Goal: Use online tool/utility: Utilize a website feature to perform a specific function

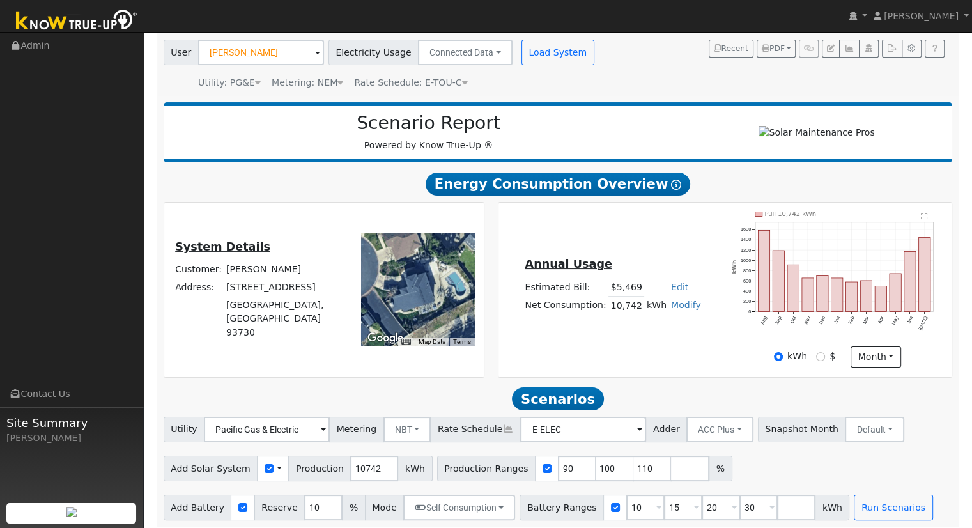
scroll to position [100, 0]
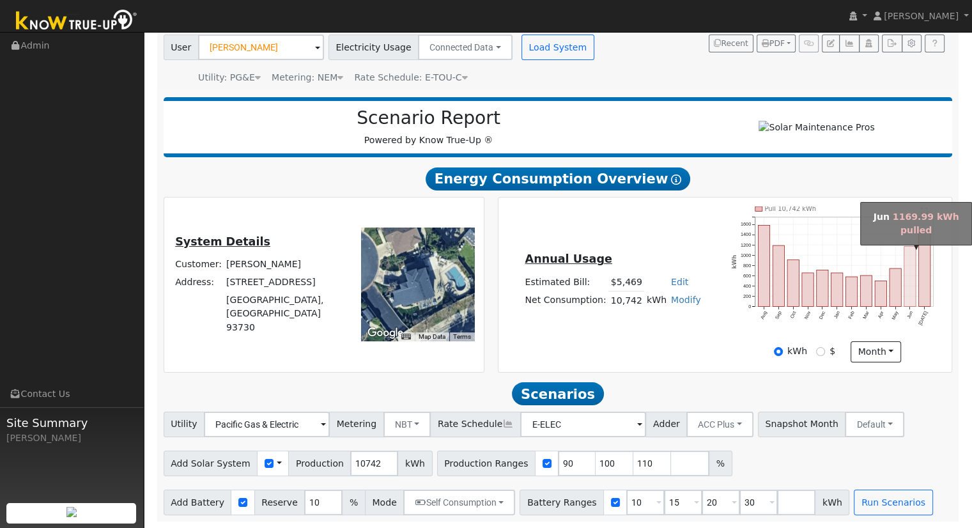
click at [915, 282] on rect "onclick=""" at bounding box center [910, 277] width 12 height 60
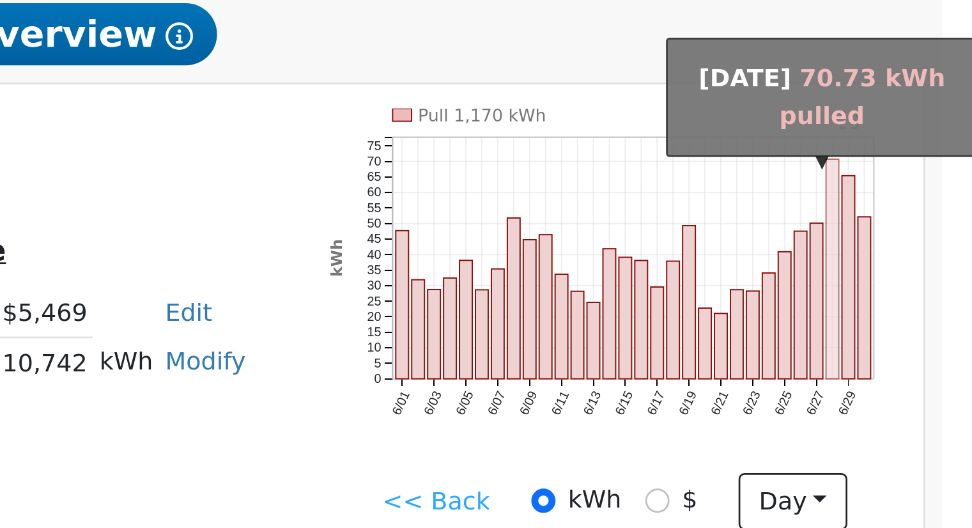
scroll to position [96, 0]
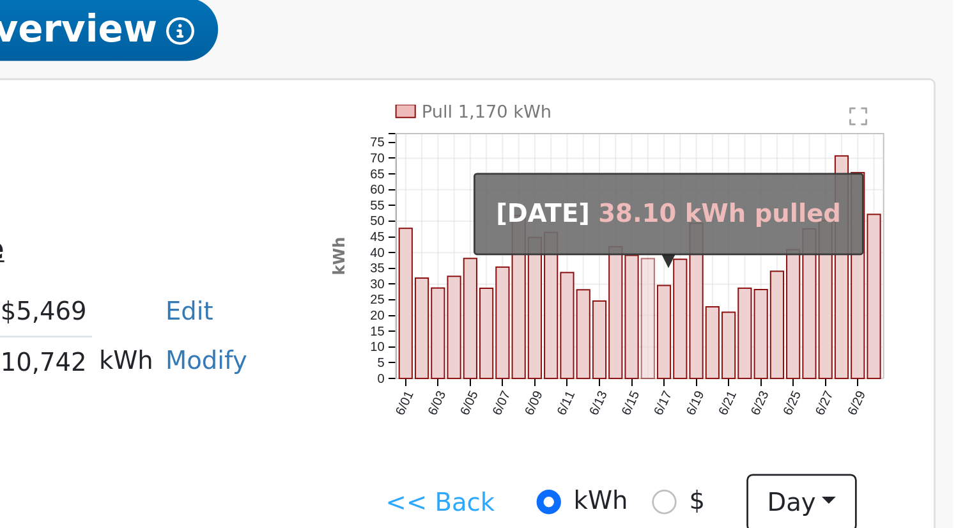
click at [848, 289] on rect "onclick=""" at bounding box center [847, 285] width 4 height 44
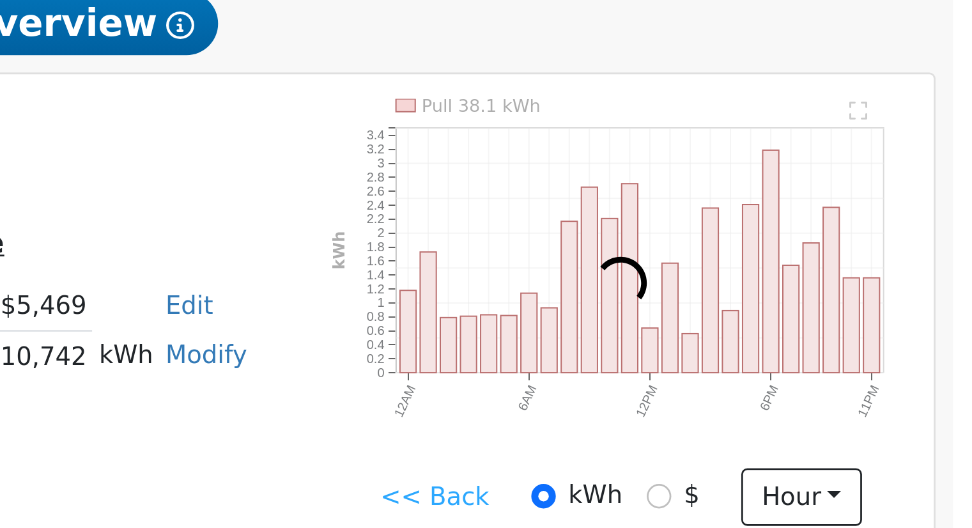
scroll to position [21, 0]
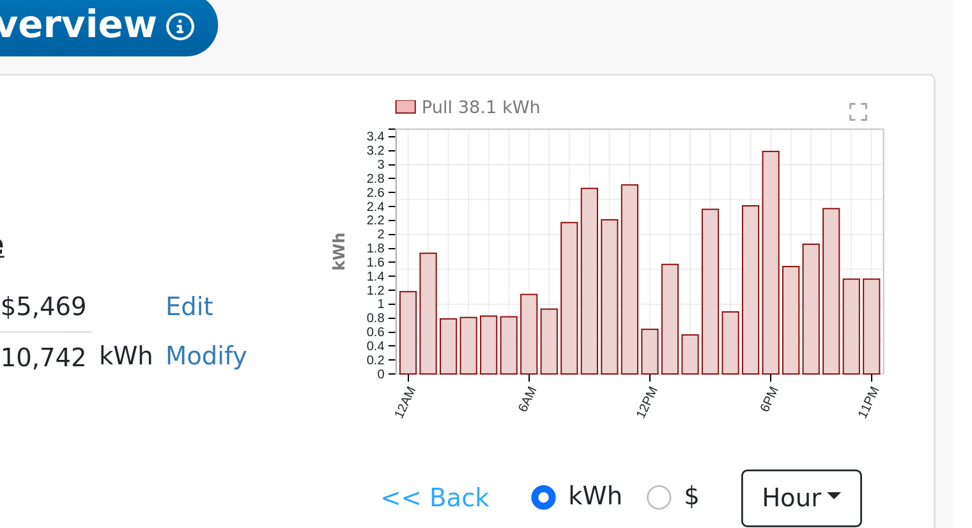
click at [761, 431] on link "<< Back" at bounding box center [770, 425] width 40 height 13
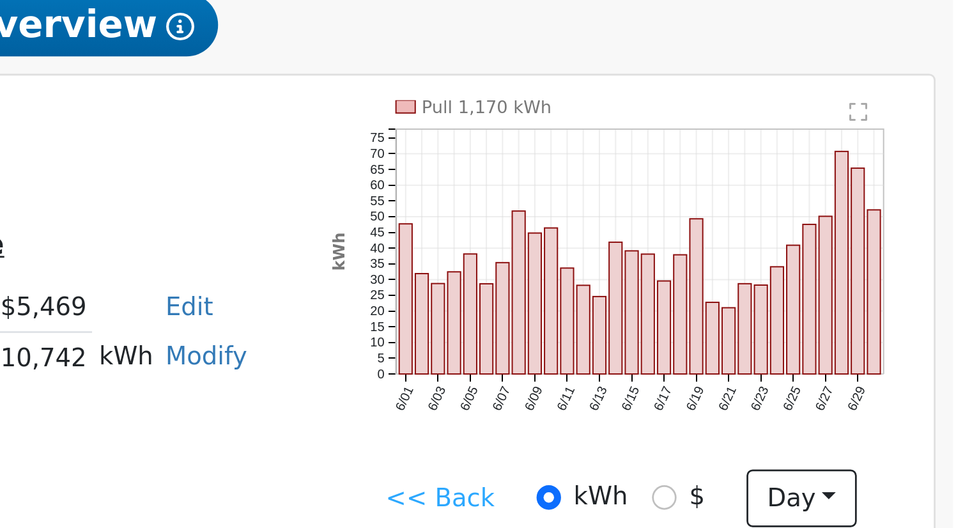
click at [780, 427] on link "<< Back" at bounding box center [772, 425] width 40 height 13
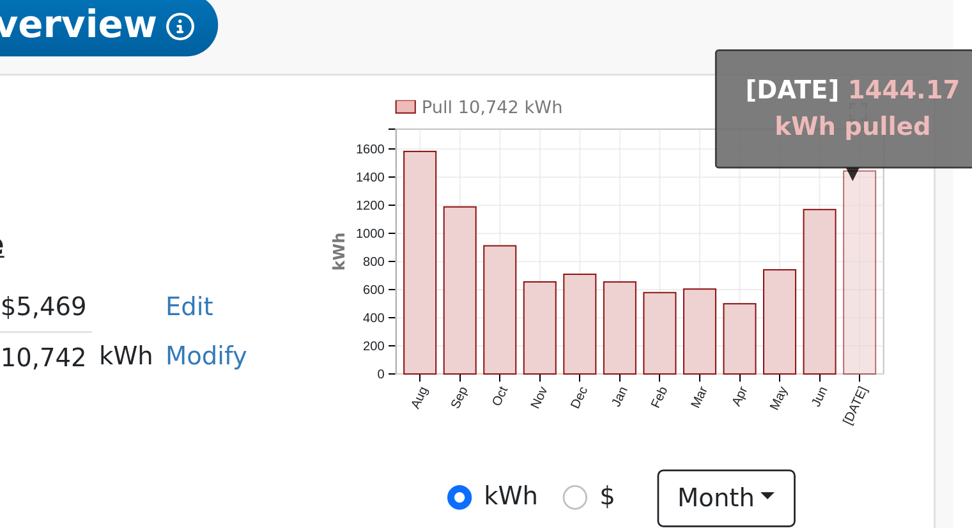
click at [928, 355] on rect "onclick=""" at bounding box center [925, 342] width 12 height 74
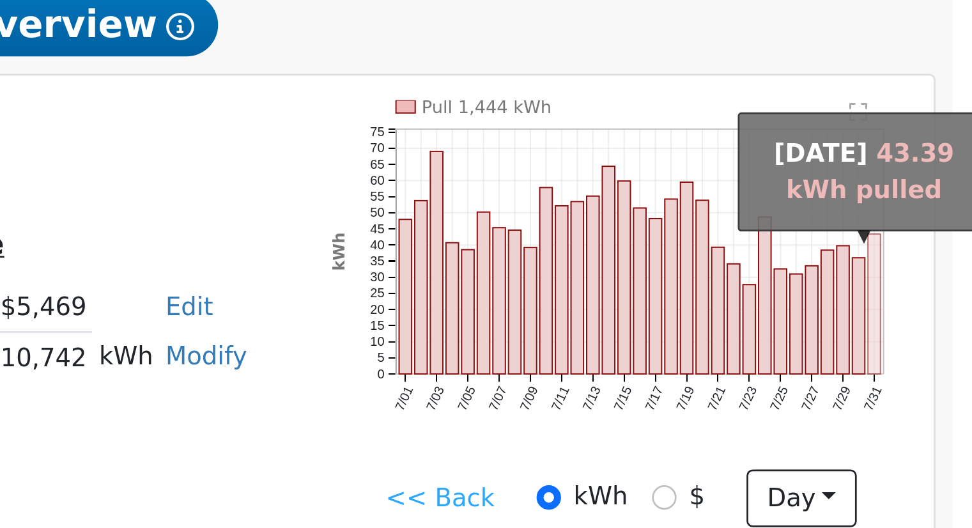
click at [928, 355] on rect "onclick=""" at bounding box center [930, 354] width 4 height 51
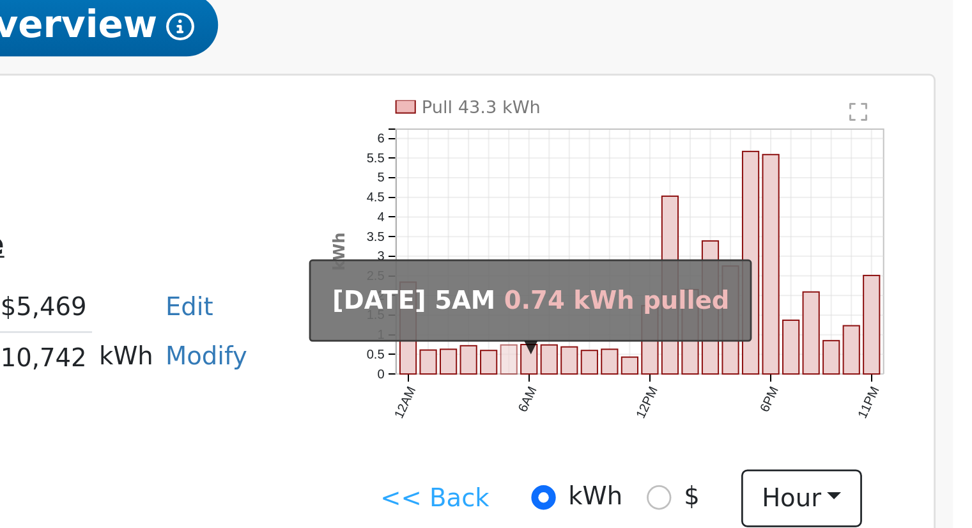
click at [795, 376] on rect "onclick=""" at bounding box center [797, 374] width 6 height 11
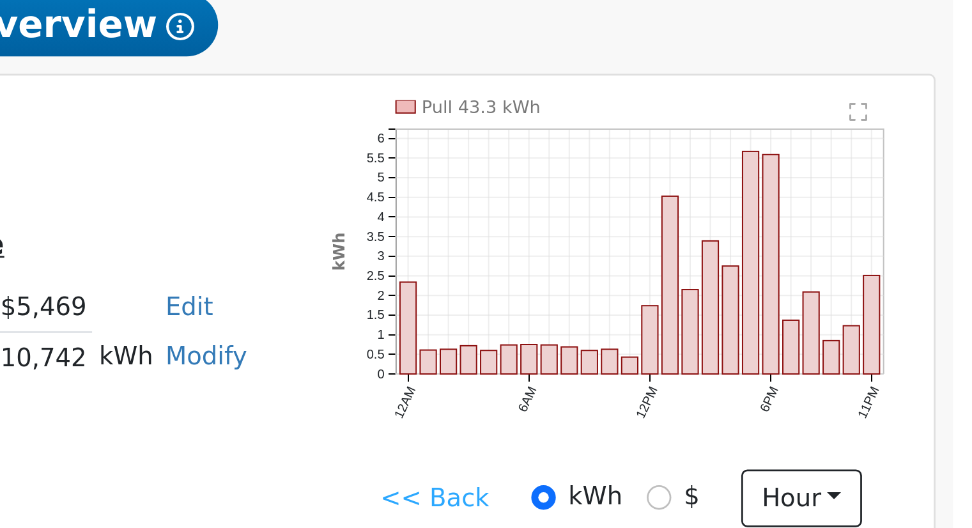
click at [761, 428] on link "<< Back" at bounding box center [770, 425] width 40 height 13
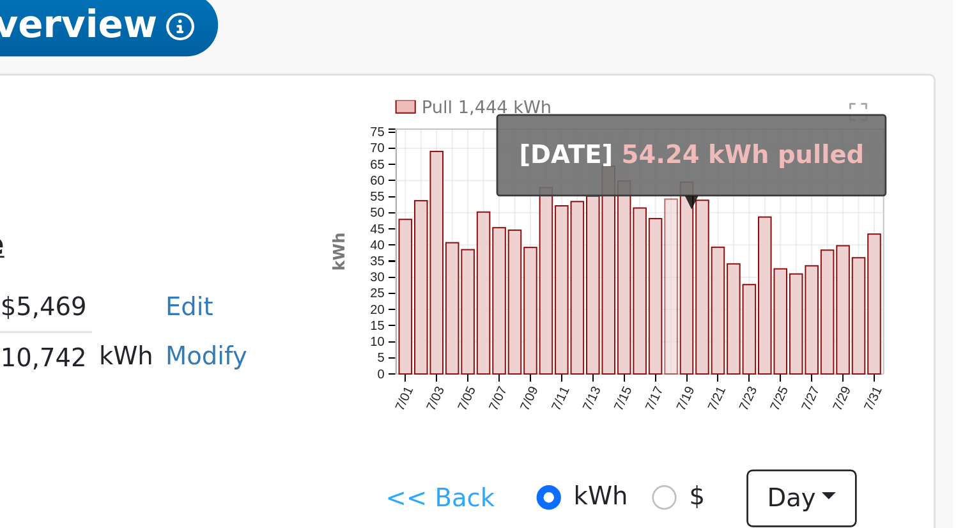
click at [854, 355] on rect "onclick=""" at bounding box center [856, 348] width 4 height 64
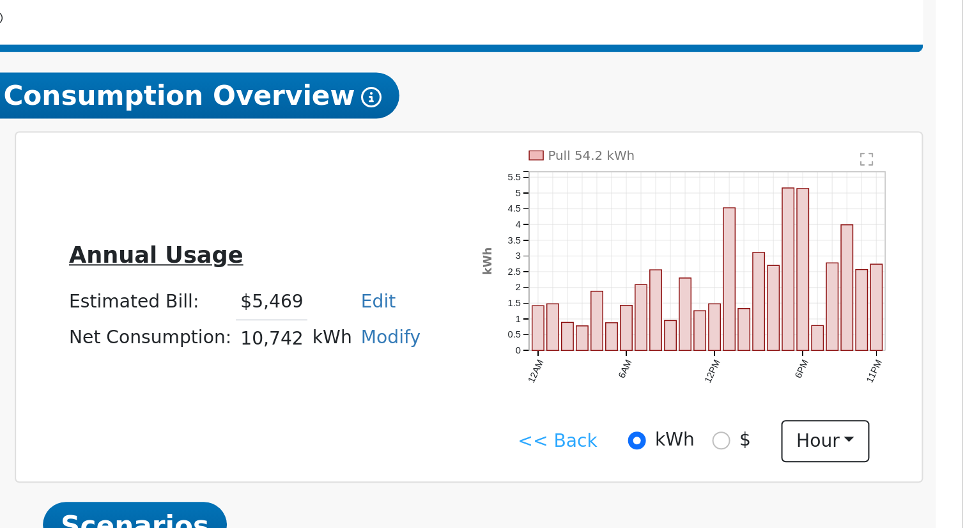
click at [762, 430] on link "<< Back" at bounding box center [770, 425] width 40 height 13
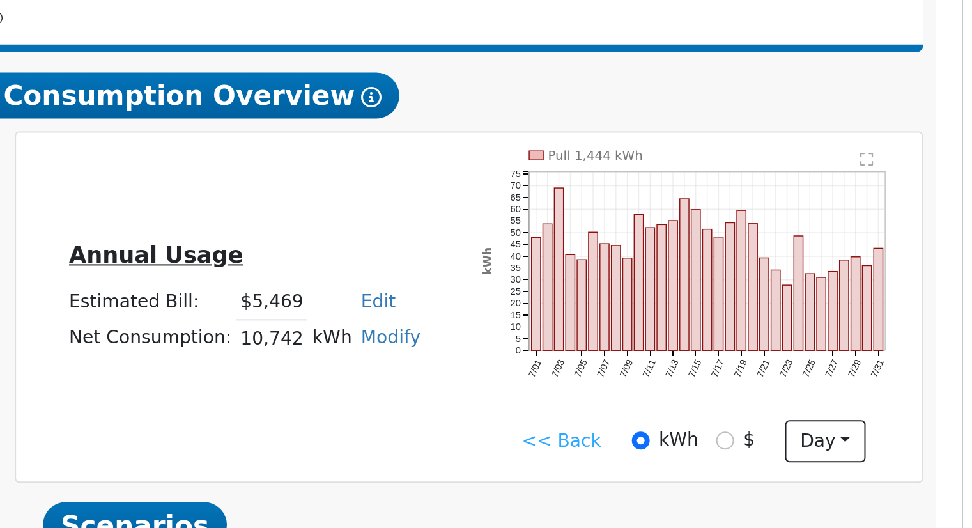
click at [757, 431] on link "<< Back" at bounding box center [772, 425] width 40 height 13
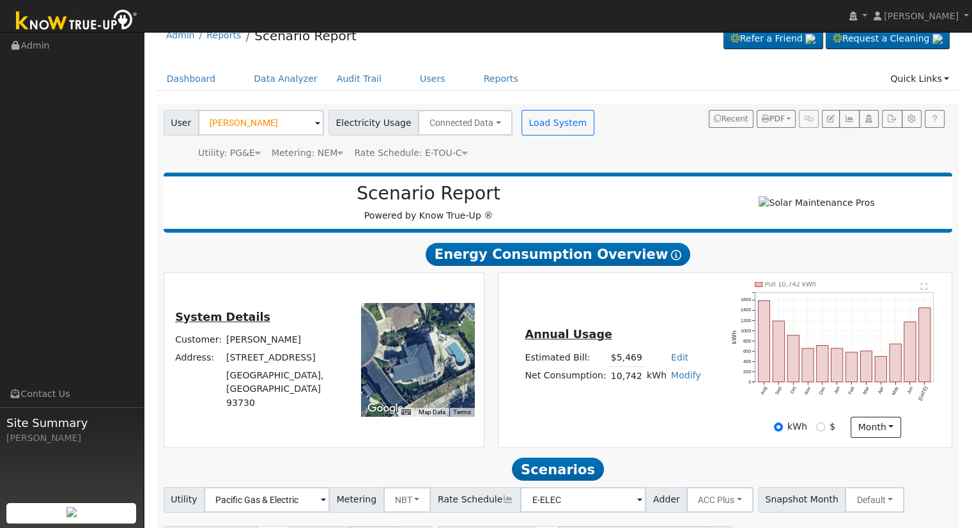
scroll to position [100, 0]
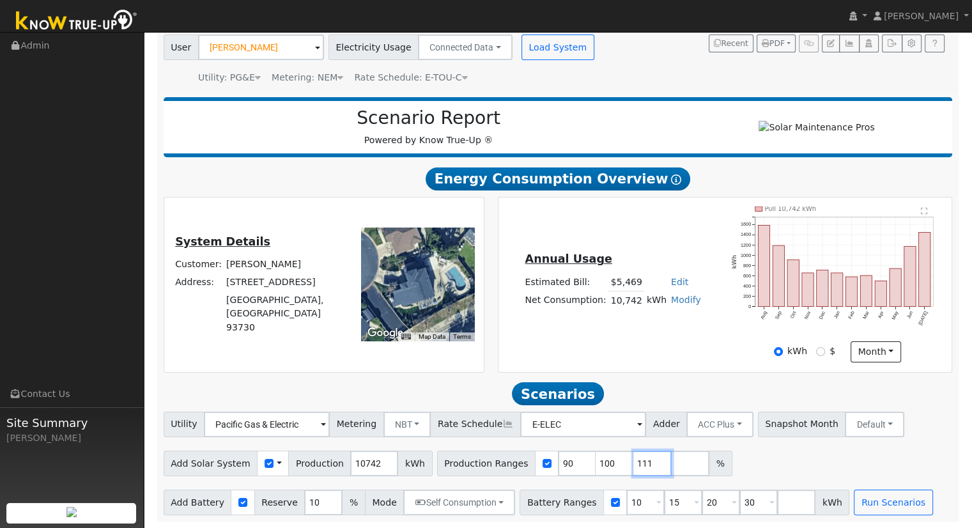
click at [633, 461] on input "111" at bounding box center [652, 464] width 38 height 26
type input "1"
click at [0, 430] on div "Site Summary [PERSON_NAME]" at bounding box center [72, 471] width 144 height 128
click at [558, 463] on input "122" at bounding box center [577, 464] width 38 height 26
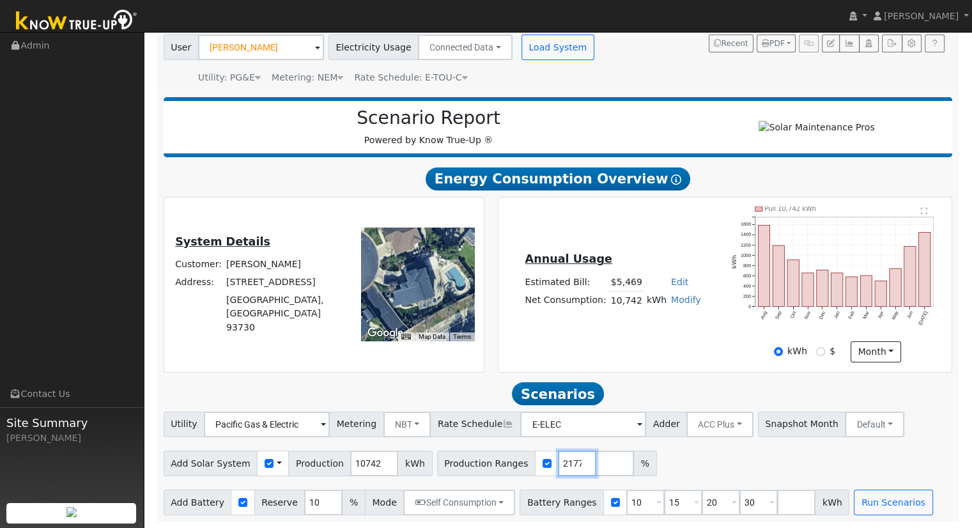
type input "122.612177"
click at [739, 499] on input "30" at bounding box center [758, 503] width 38 height 26
type input "3"
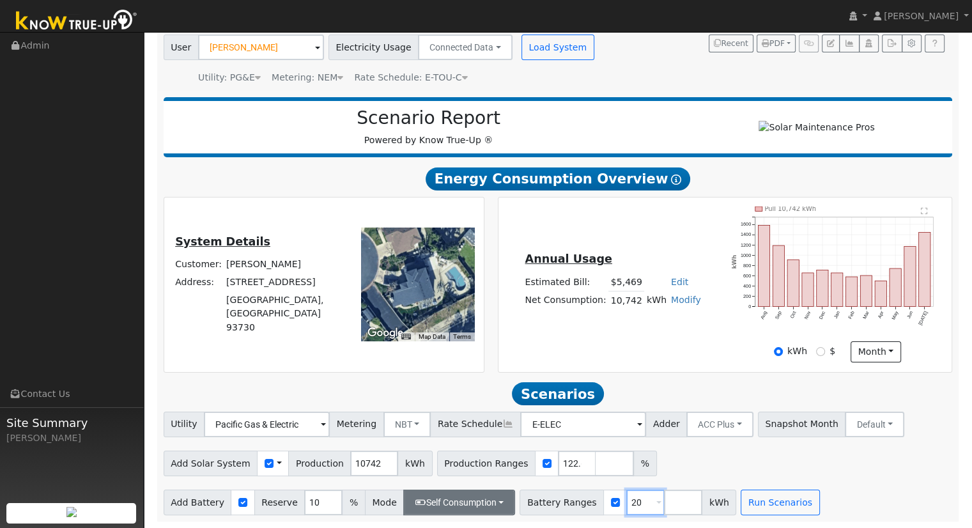
type input "20"
click at [468, 497] on button "Self Consumption" at bounding box center [459, 503] width 112 height 26
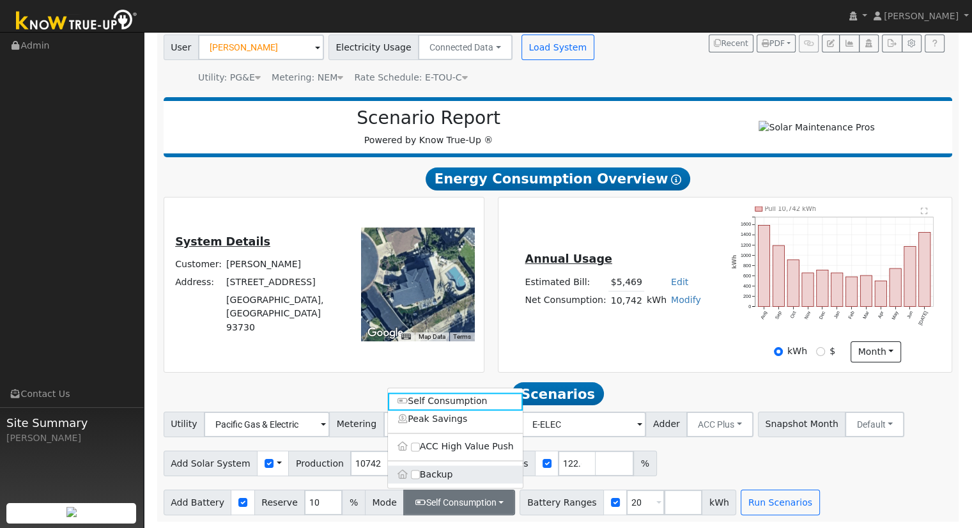
click at [457, 467] on label "Backup" at bounding box center [455, 474] width 135 height 18
click at [420, 470] on input "Backup" at bounding box center [415, 474] width 9 height 9
type input "20"
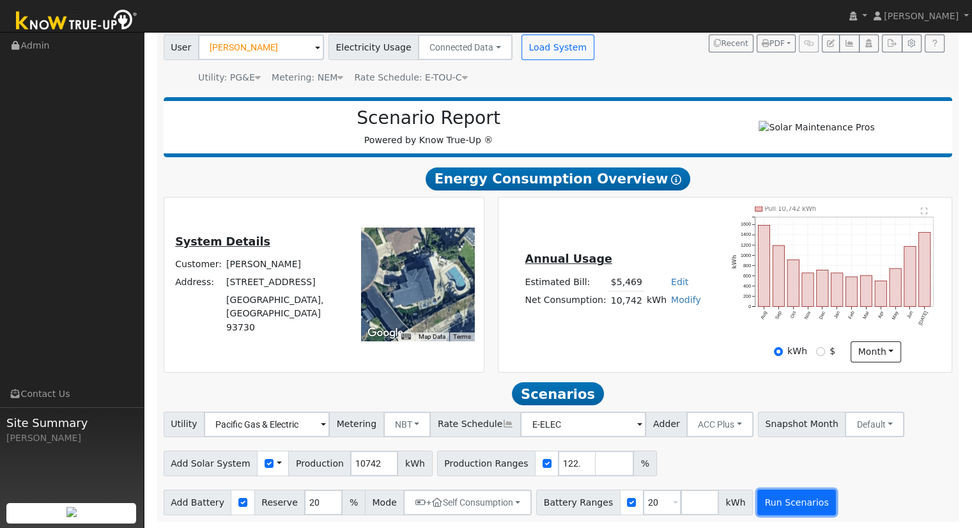
click at [760, 509] on button "Run Scenarios" at bounding box center [796, 503] width 79 height 26
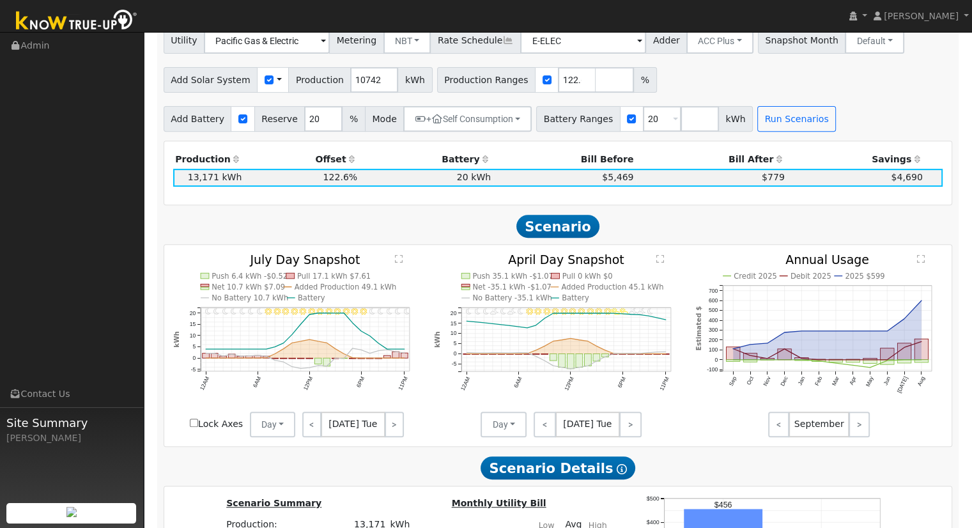
scroll to position [478, 0]
click at [707, 48] on button "ACC Plus" at bounding box center [719, 41] width 67 height 26
click at [713, 108] on link "SB-535" at bounding box center [705, 105] width 89 height 18
click at [765, 121] on button "Run Scenarios" at bounding box center [796, 119] width 79 height 26
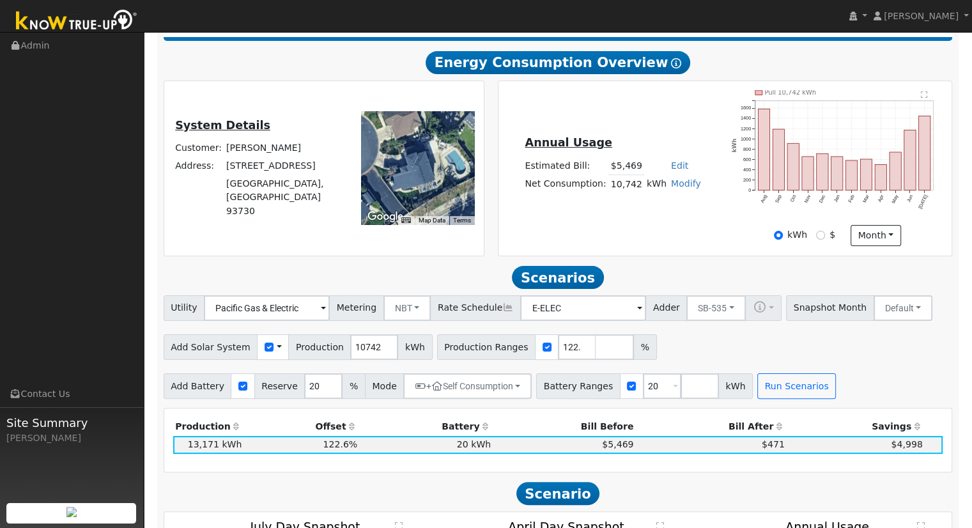
scroll to position [212, 0]
click at [694, 297] on div "Utility Pacific Gas & Electric Metering NBT NEM NBT Rate Schedule E-ELEC Adder …" at bounding box center [558, 305] width 794 height 30
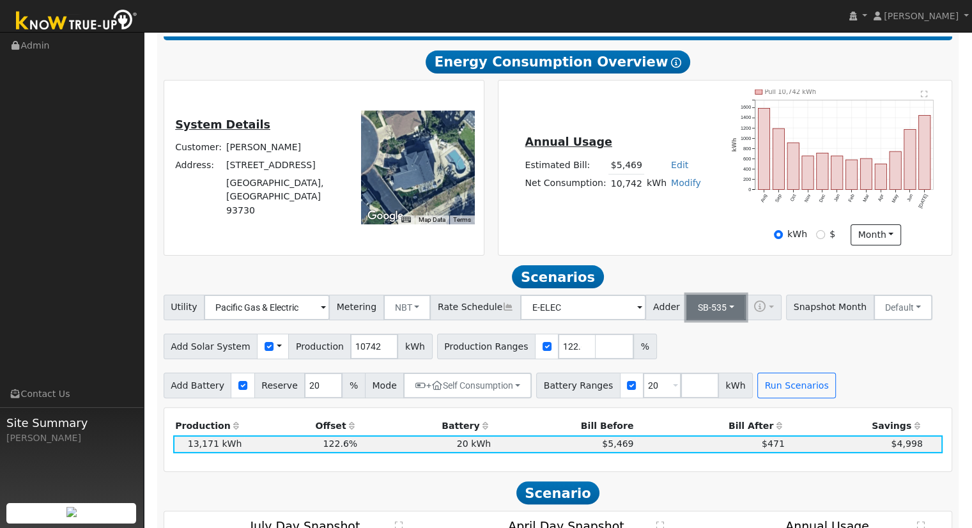
click at [695, 313] on button "SB-535" at bounding box center [715, 308] width 59 height 26
click at [693, 355] on link "ACC Plus" at bounding box center [705, 353] width 89 height 18
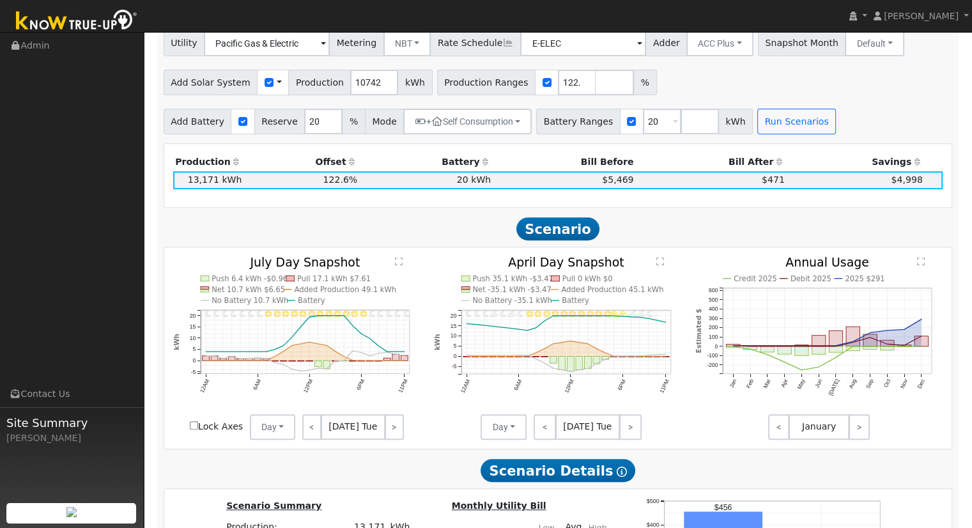
scroll to position [472, 0]
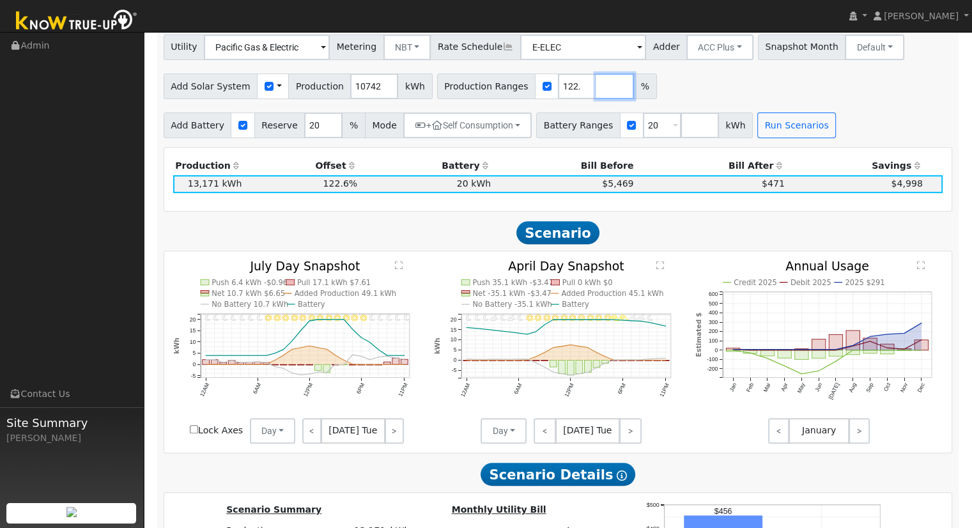
click at [596, 93] on input "number" at bounding box center [615, 86] width 38 height 26
type input "143.865202"
click at [764, 131] on button "Run Scenarios" at bounding box center [796, 125] width 79 height 26
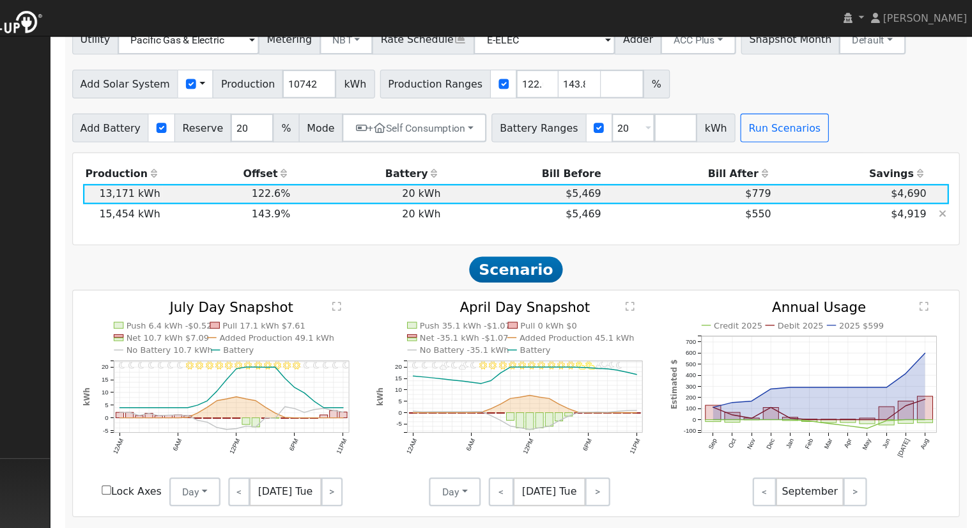
scroll to position [482, 0]
click at [702, 35] on button "ACC Plus" at bounding box center [719, 37] width 67 height 26
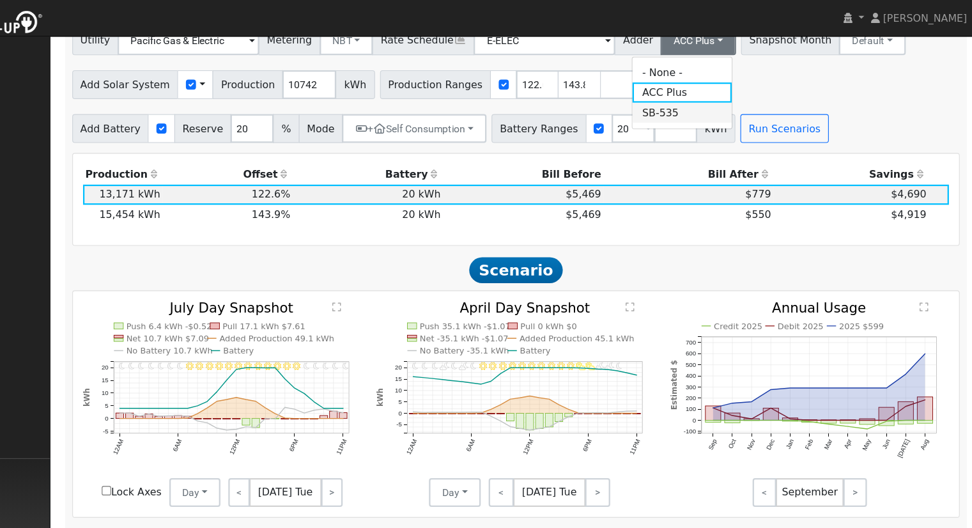
click at [692, 107] on link "SB-535" at bounding box center [705, 100] width 89 height 18
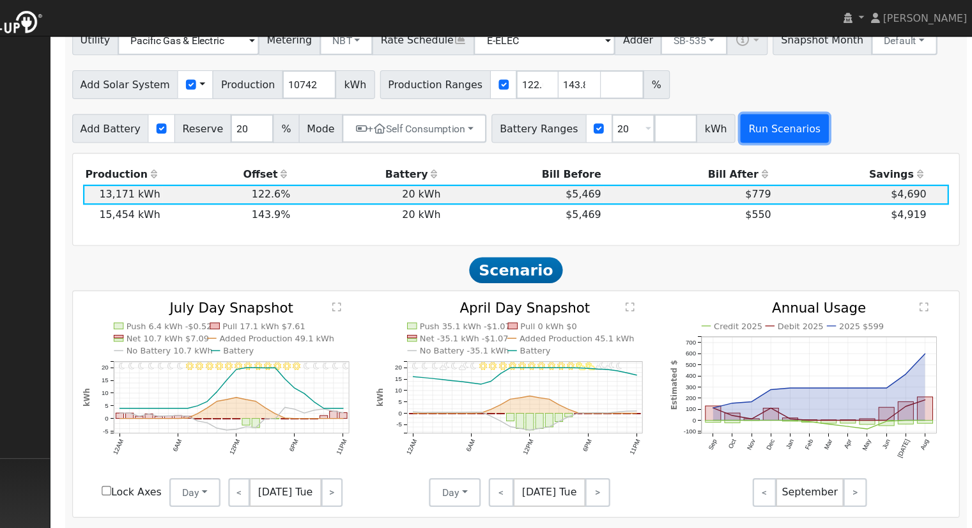
click at [757, 118] on button "Run Scenarios" at bounding box center [796, 115] width 79 height 26
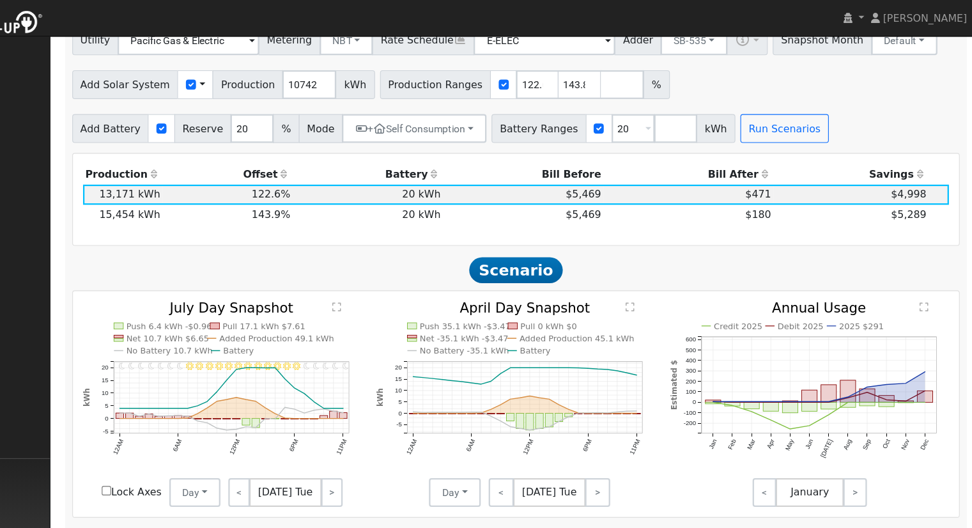
scroll to position [442, 0]
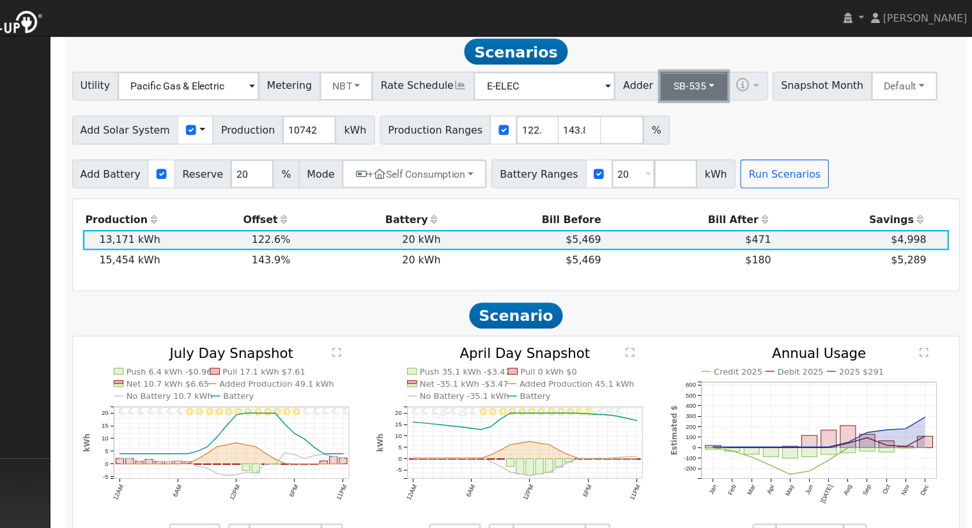
click at [701, 82] on button "SB-535" at bounding box center [715, 77] width 59 height 26
click at [700, 127] on link "ACC Plus" at bounding box center [705, 123] width 89 height 18
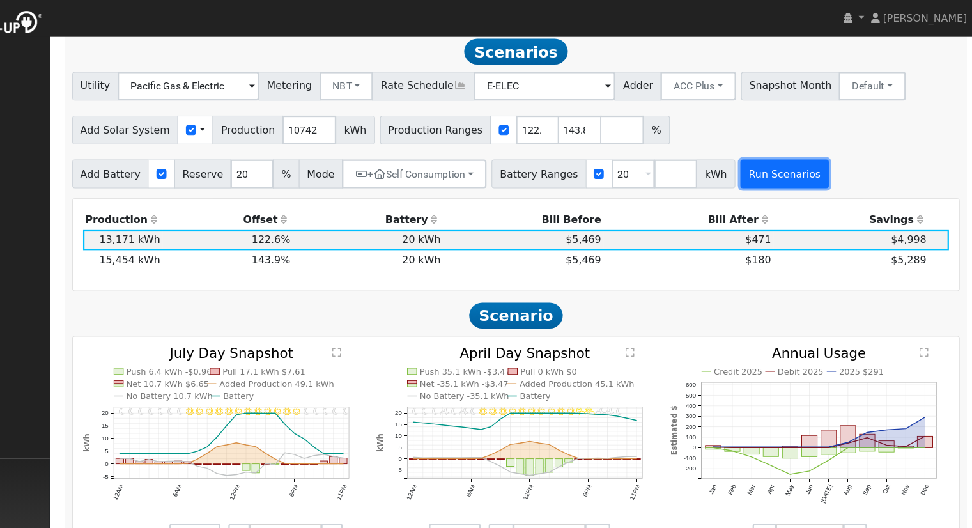
click at [757, 161] on button "Run Scenarios" at bounding box center [796, 155] width 79 height 26
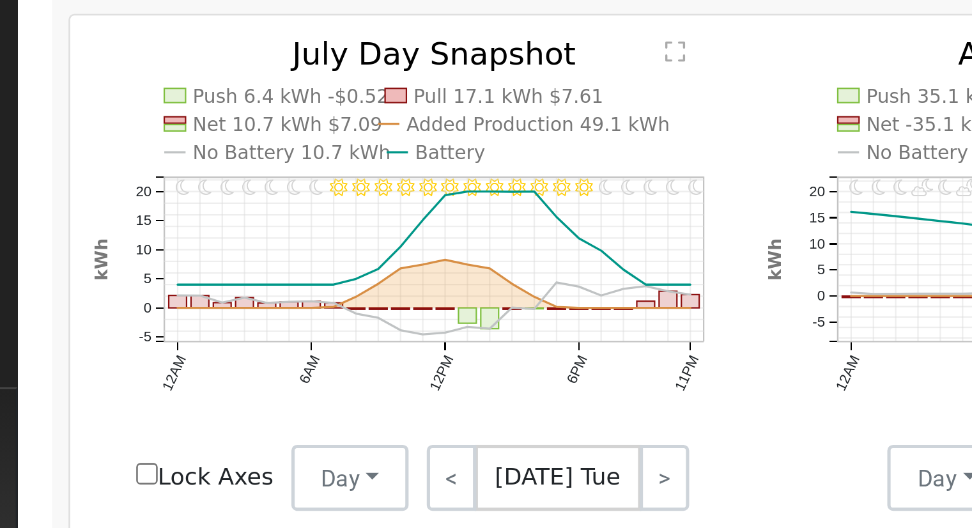
scroll to position [477, 0]
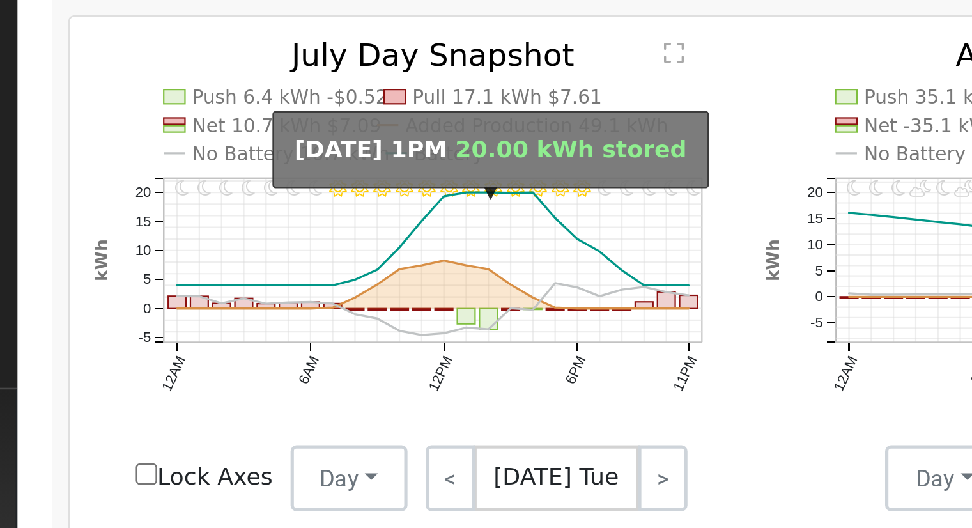
click at [317, 332] on circle "onclick=""" at bounding box center [318, 331] width 2 height 2
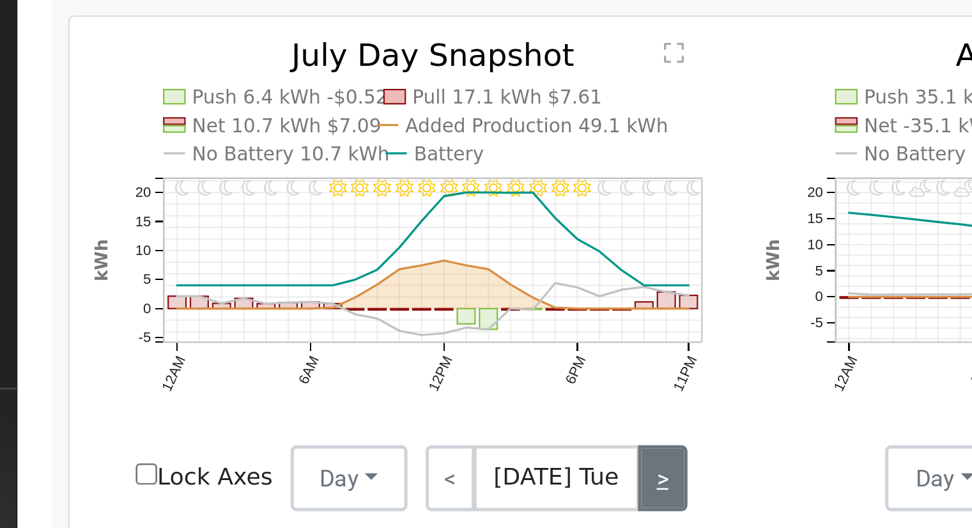
click at [387, 445] on link ">" at bounding box center [394, 442] width 19 height 26
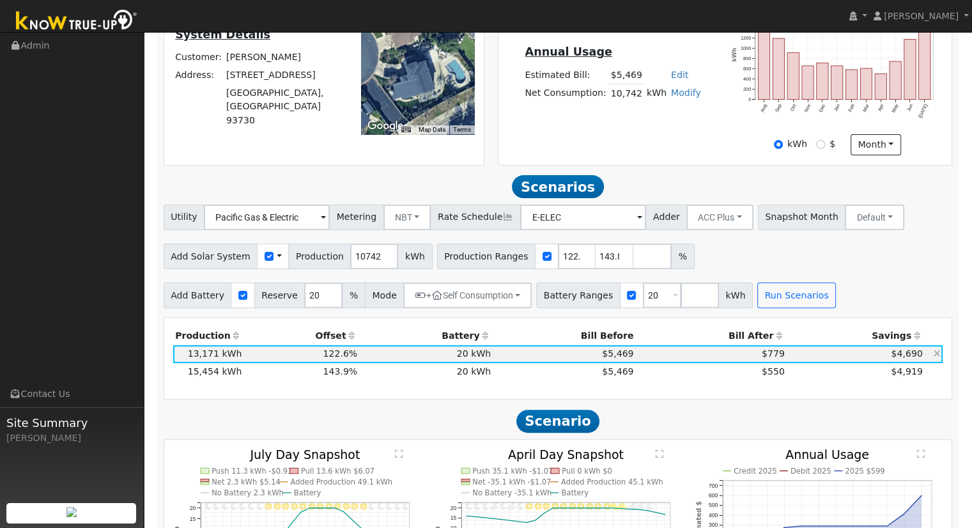
scroll to position [274, 0]
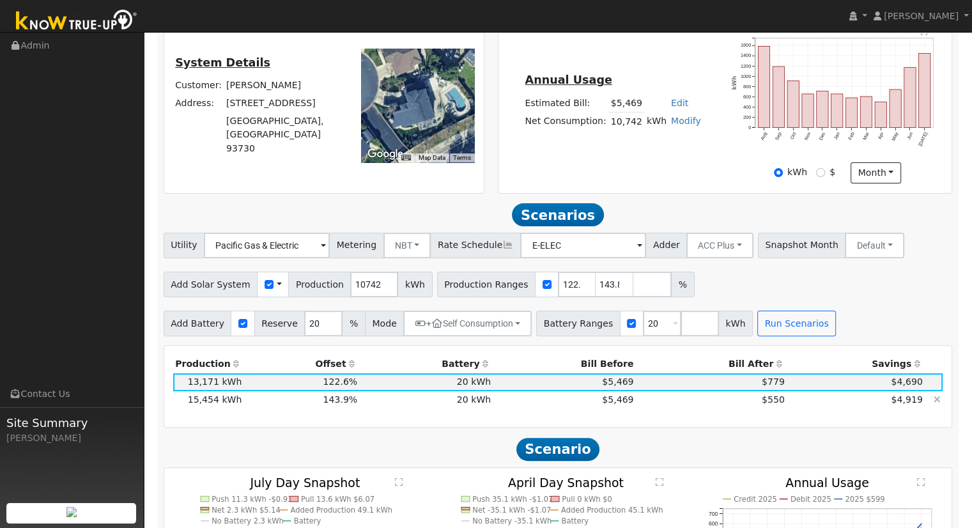
click at [771, 397] on td "$550" at bounding box center [711, 400] width 151 height 18
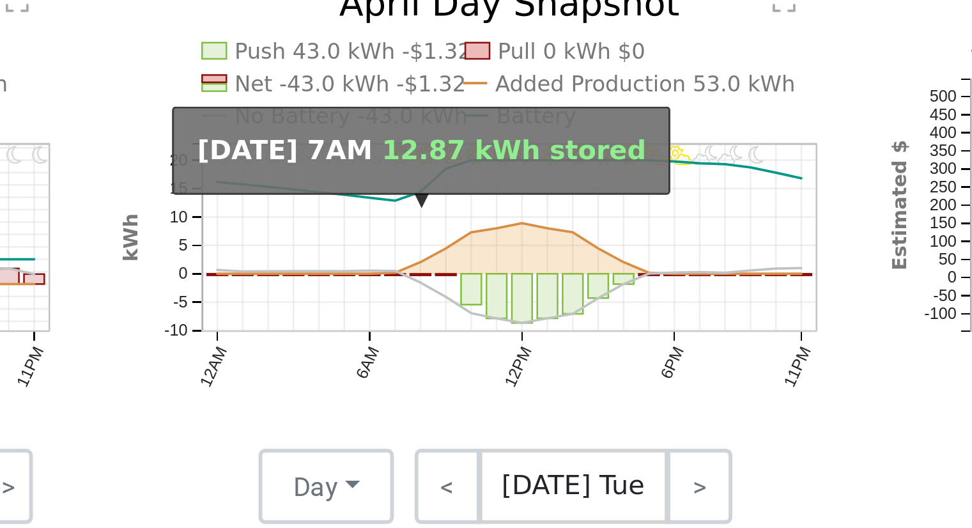
scroll to position [549, 0]
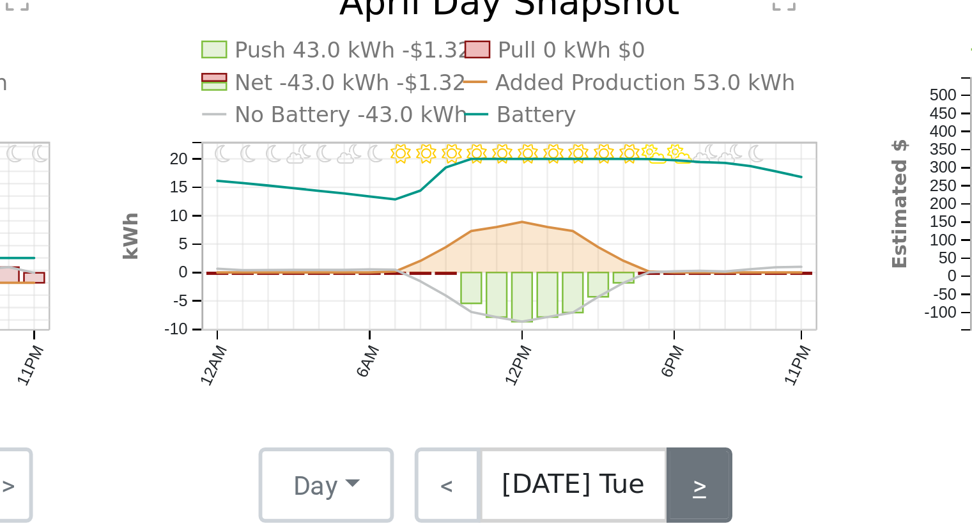
click at [628, 376] on link ">" at bounding box center [630, 372] width 22 height 26
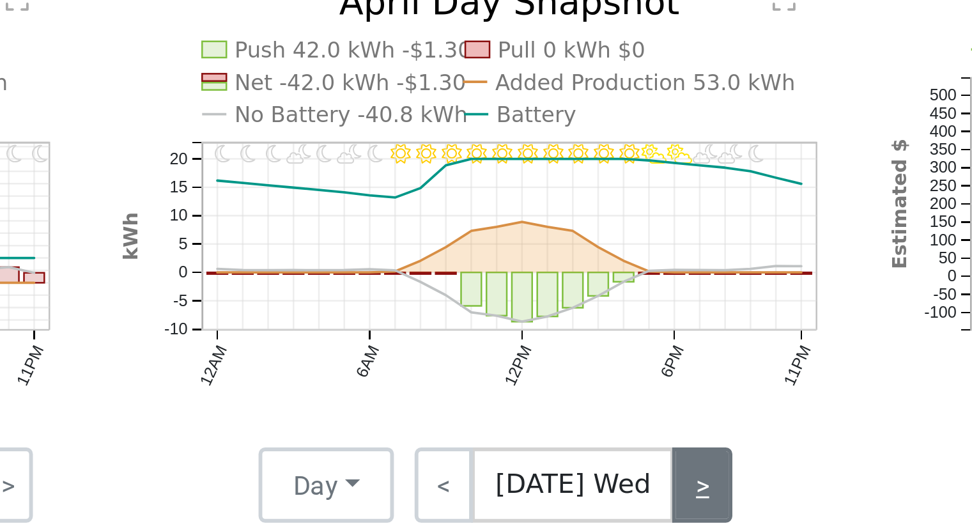
click at [628, 376] on link ">" at bounding box center [631, 372] width 20 height 26
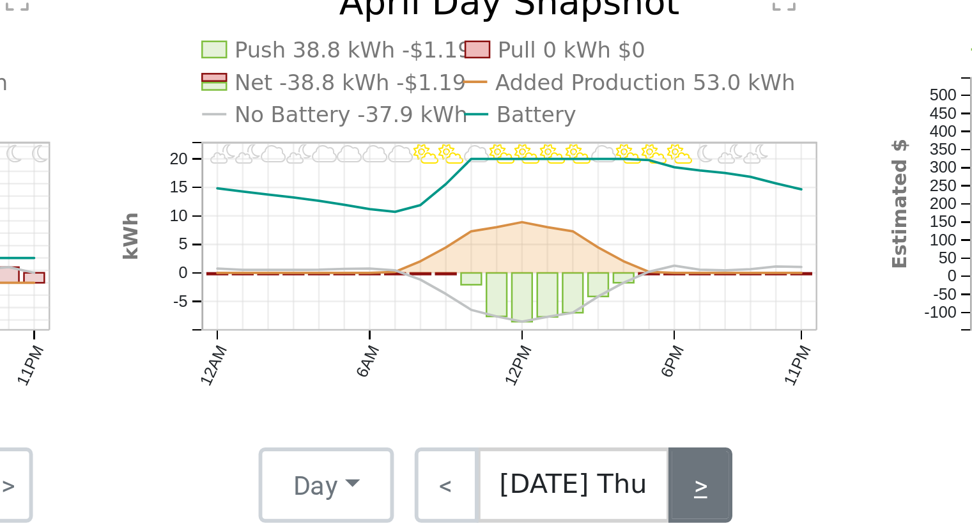
click at [628, 376] on link ">" at bounding box center [631, 372] width 22 height 26
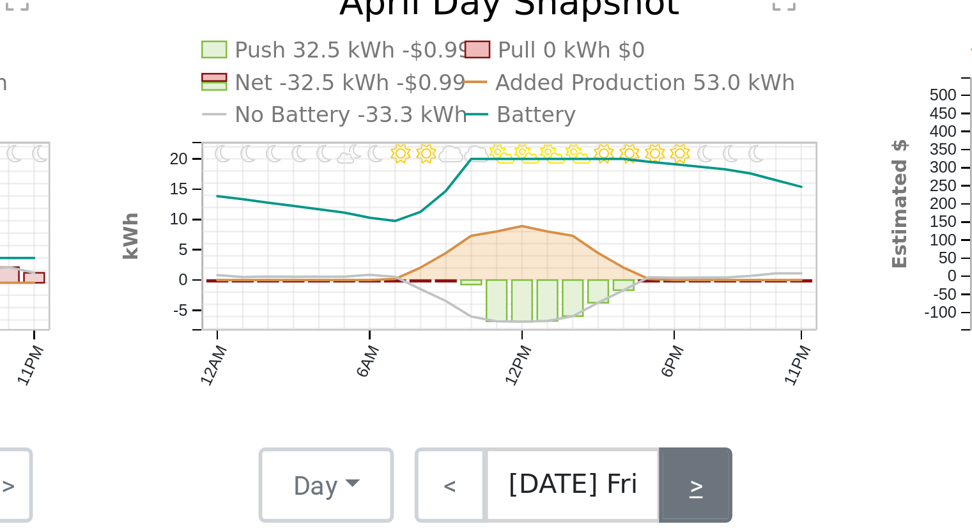
click at [628, 376] on link ">" at bounding box center [629, 372] width 25 height 26
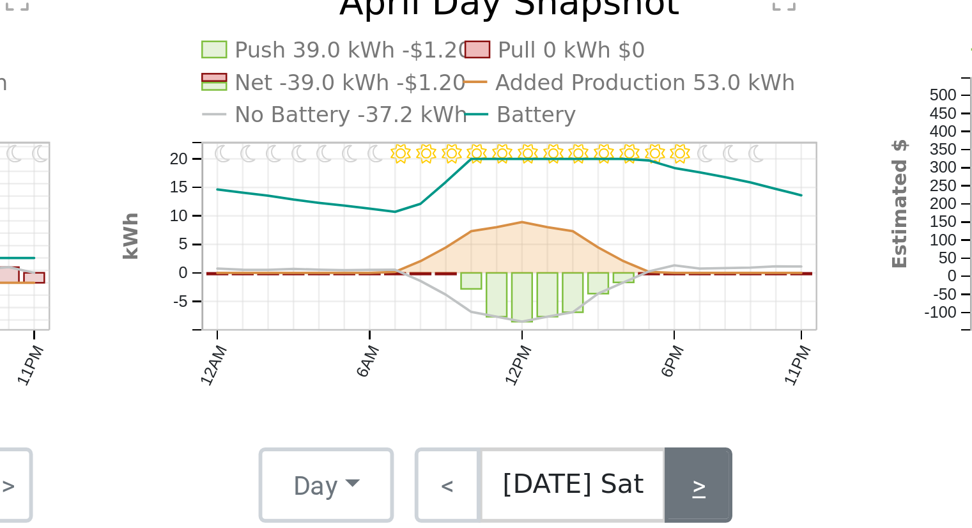
click at [628, 376] on link ">" at bounding box center [630, 372] width 23 height 26
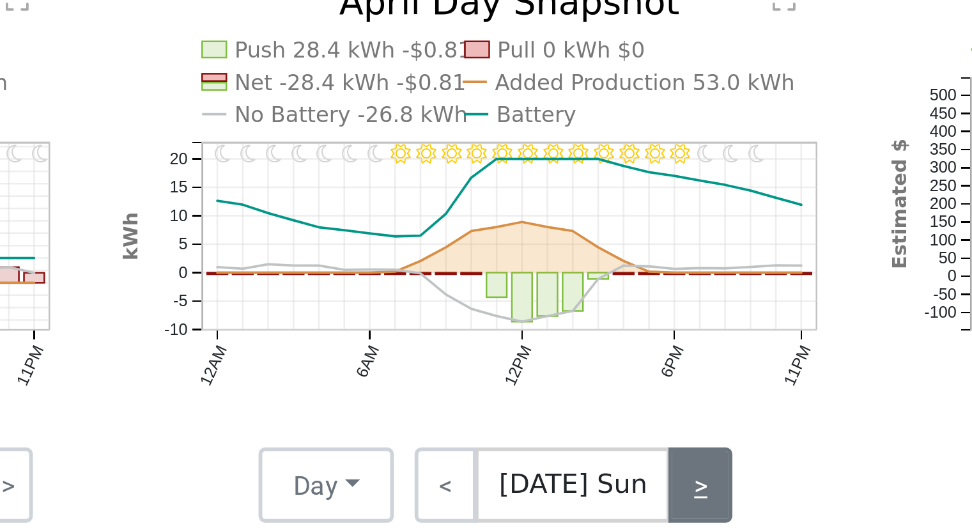
click at [628, 376] on link ">" at bounding box center [631, 372] width 22 height 26
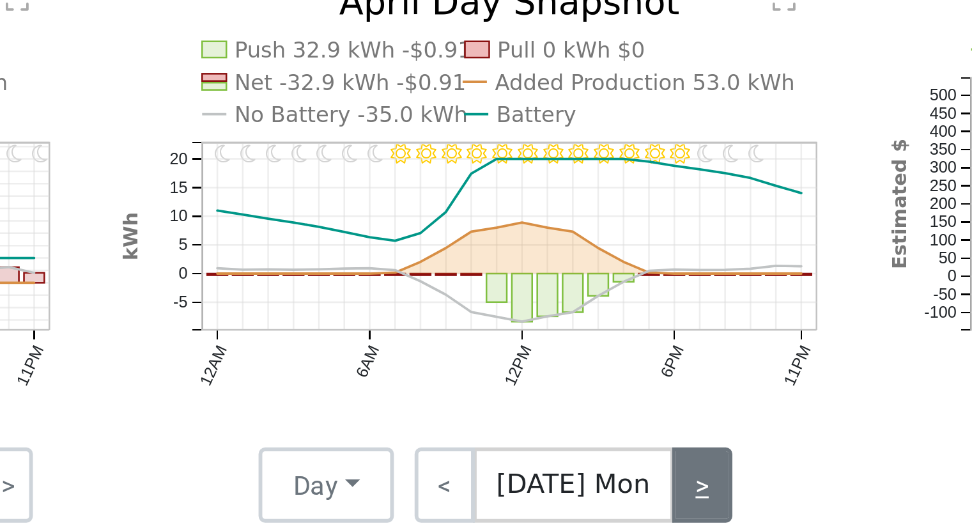
click at [628, 376] on link ">" at bounding box center [631, 372] width 20 height 26
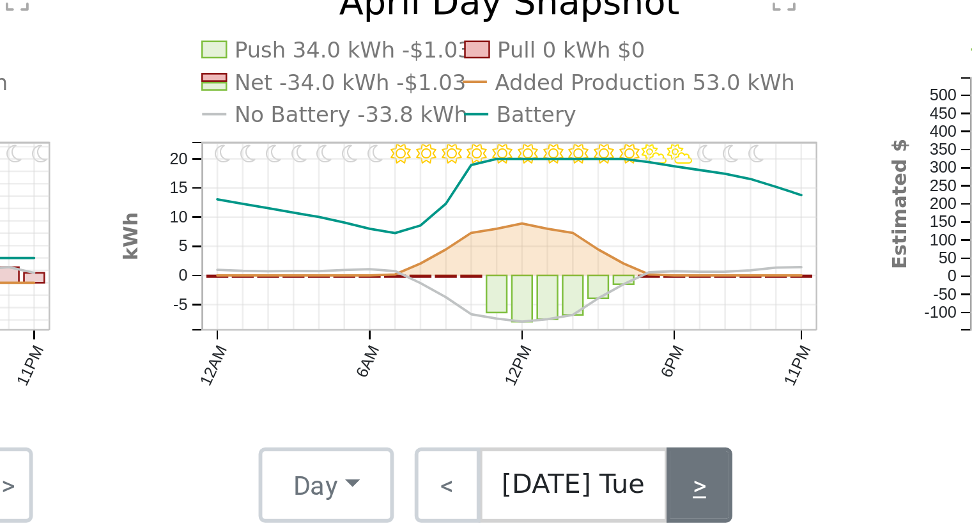
click at [628, 376] on link ">" at bounding box center [630, 372] width 22 height 26
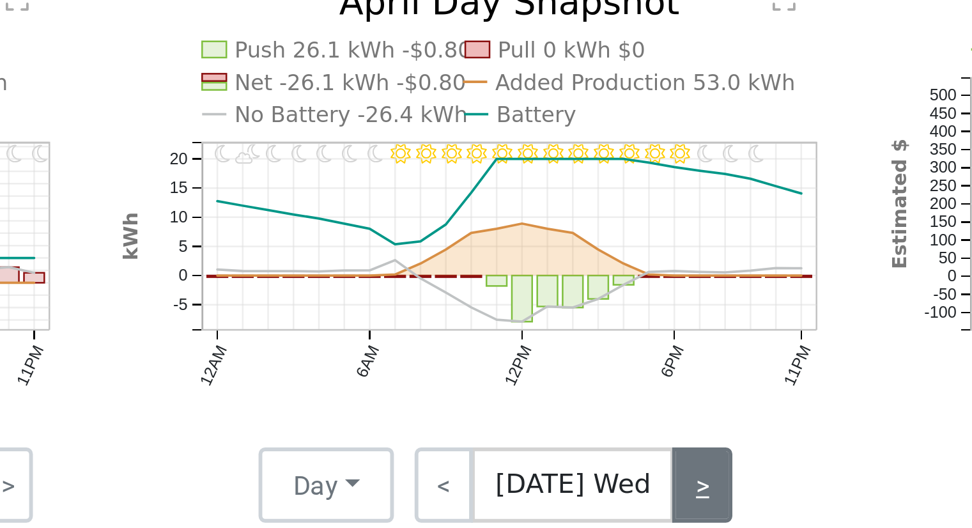
click at [628, 376] on link ">" at bounding box center [631, 372] width 20 height 26
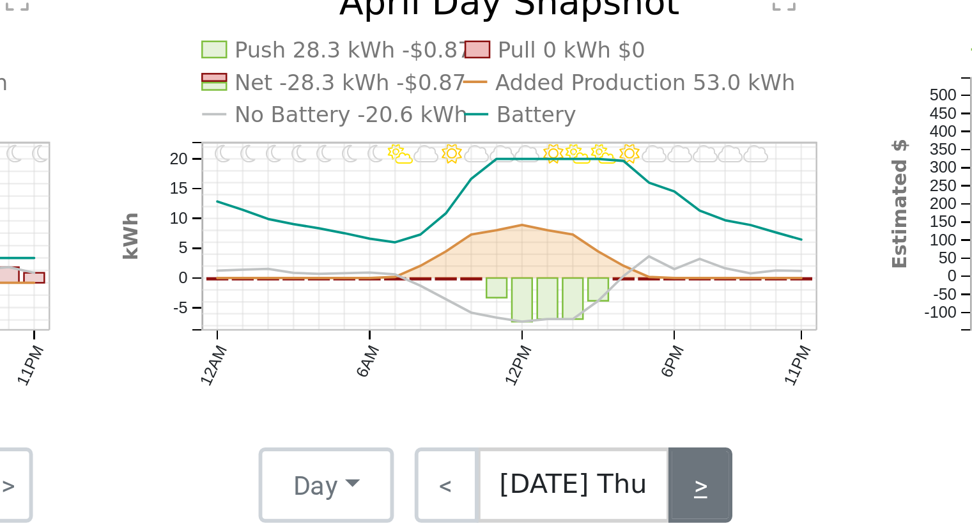
click at [628, 376] on link ">" at bounding box center [631, 372] width 22 height 26
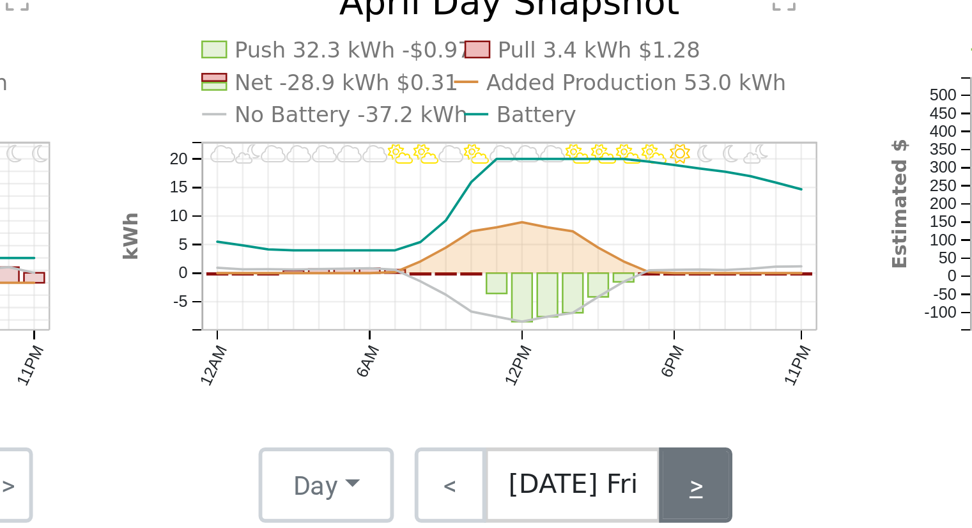
click at [628, 376] on link ">" at bounding box center [629, 372] width 25 height 26
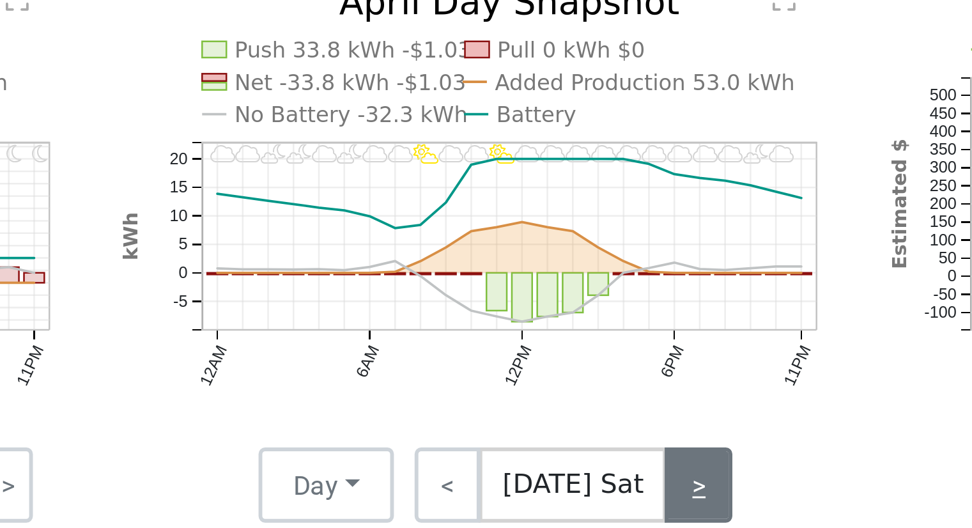
click at [628, 376] on link ">" at bounding box center [630, 372] width 23 height 26
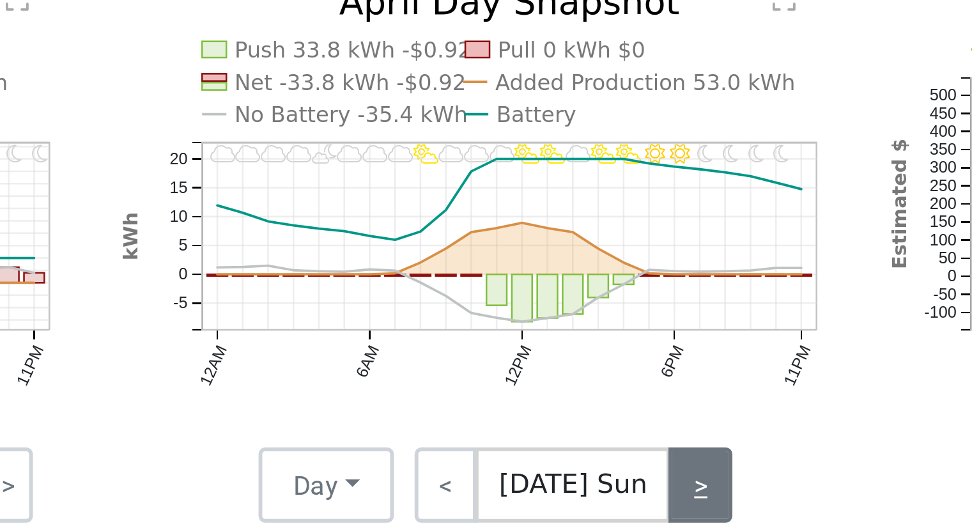
click at [624, 374] on link ">" at bounding box center [631, 372] width 22 height 26
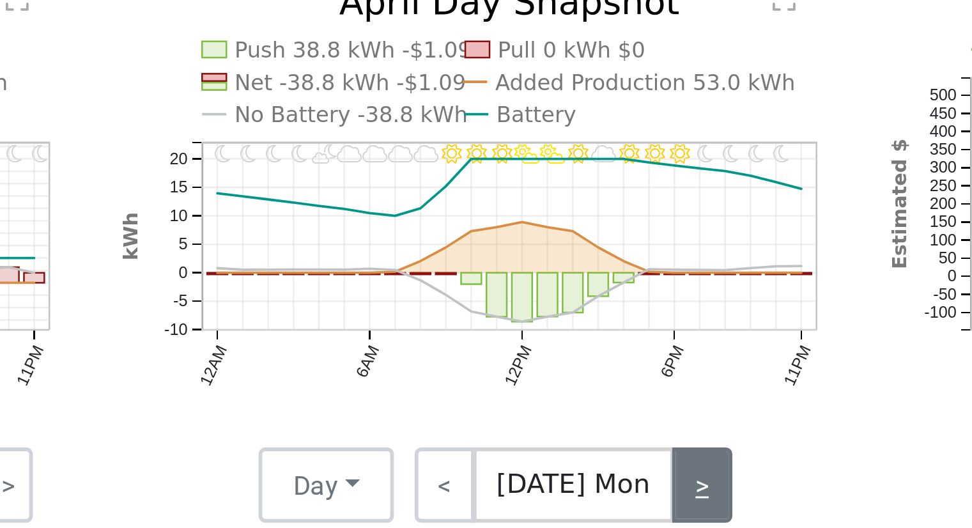
drag, startPoint x: 624, startPoint y: 374, endPoint x: 632, endPoint y: 374, distance: 8.3
click at [632, 374] on link ">" at bounding box center [631, 372] width 20 height 26
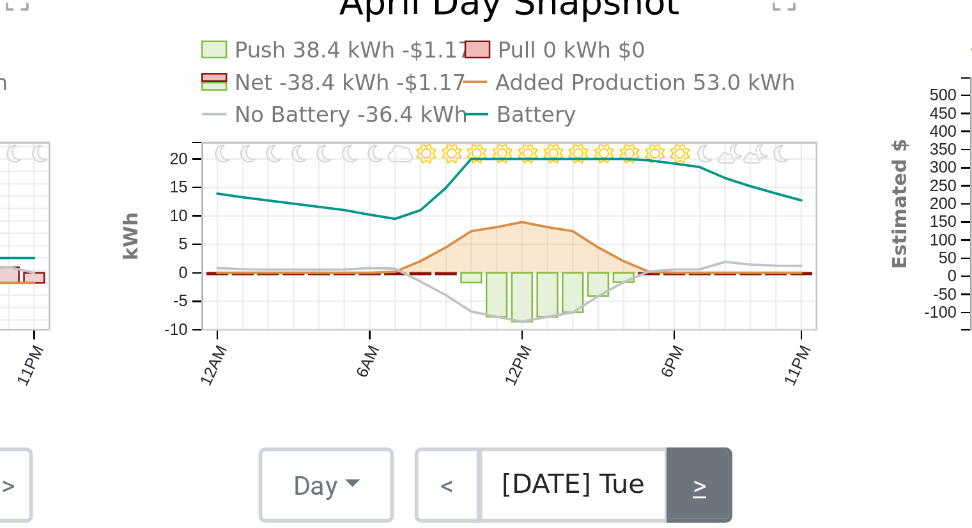
click at [632, 374] on link ">" at bounding box center [630, 372] width 22 height 26
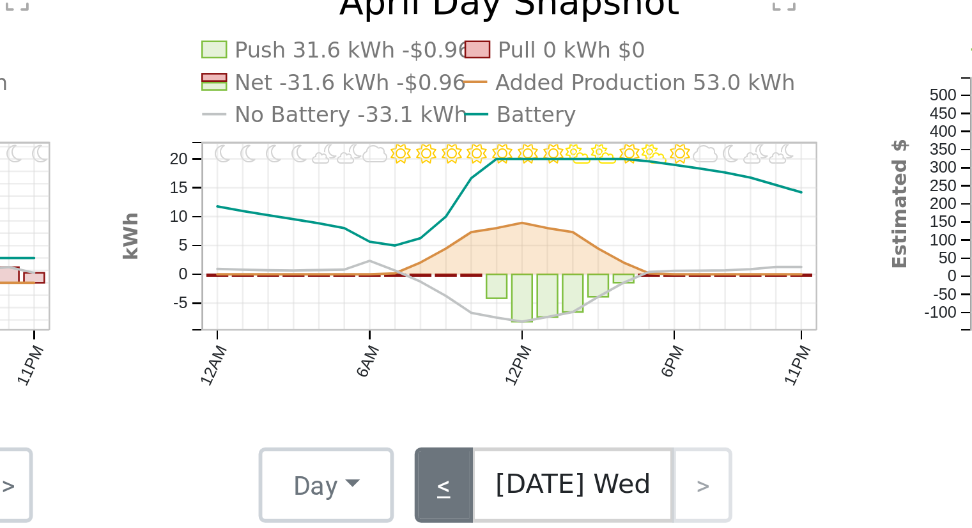
click at [550, 371] on link "<" at bounding box center [544, 372] width 20 height 26
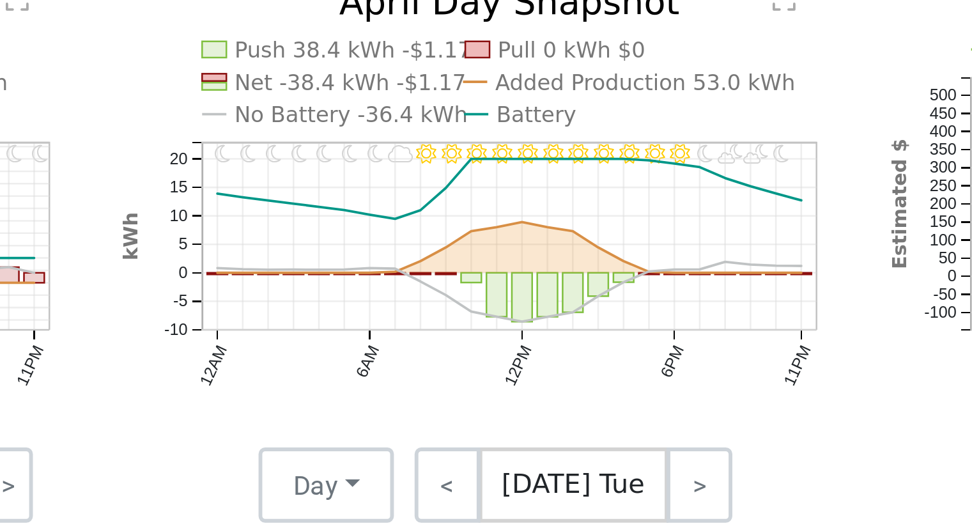
click at [526, 280] on line at bounding box center [565, 280] width 209 height 0
click at [624, 375] on link ">" at bounding box center [630, 372] width 22 height 26
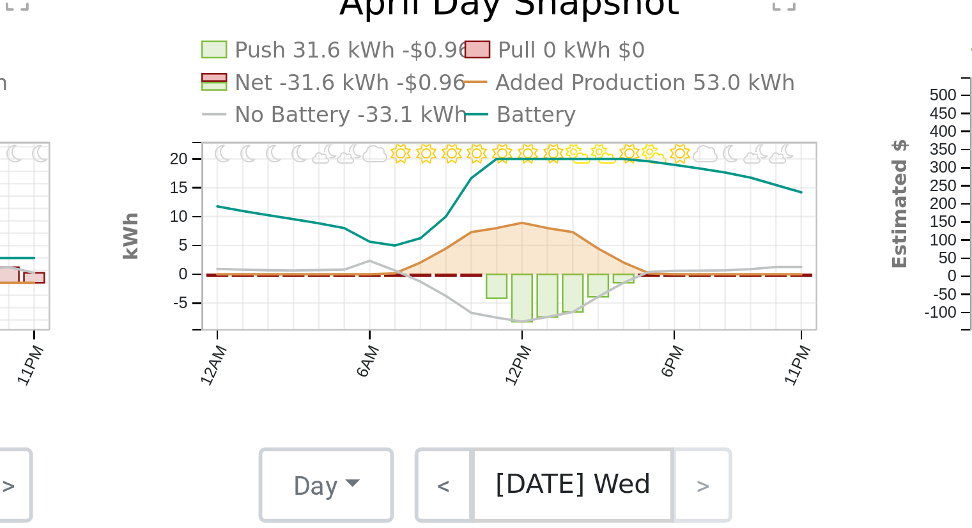
click at [511, 288] on icon "11PM - undefined 10PM - PartlyCloudy 9PM - PartlyCloudy 8PM - MostlyClear 7PM -…" at bounding box center [558, 289] width 248 height 177
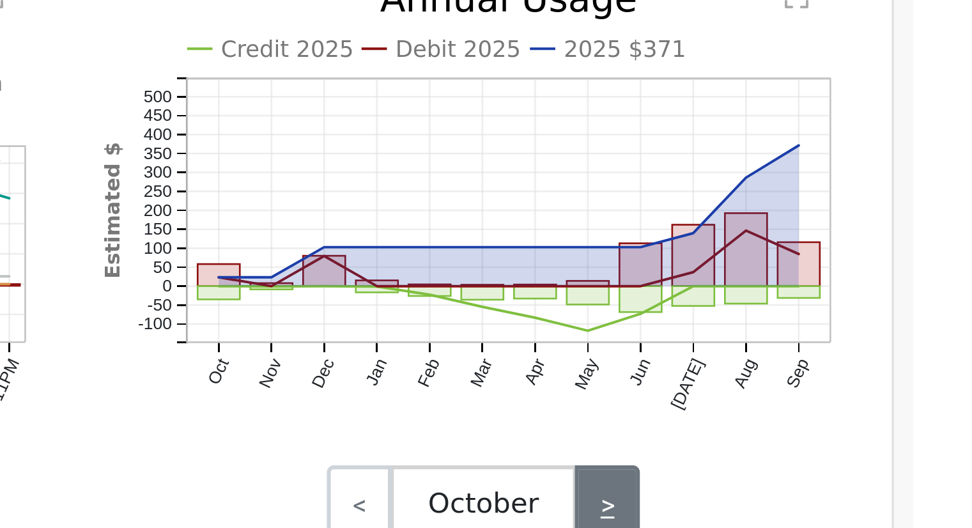
click at [856, 367] on link ">" at bounding box center [859, 372] width 21 height 26
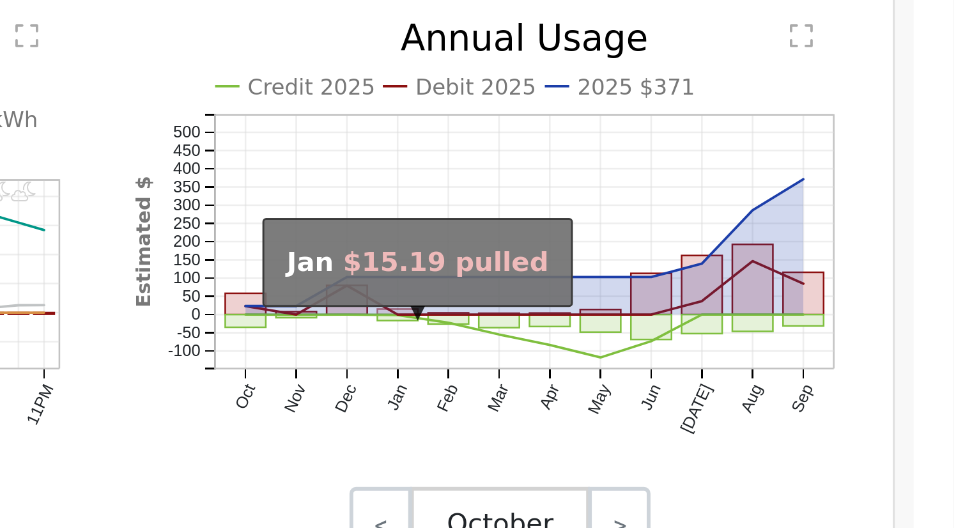
scroll to position [536, 0]
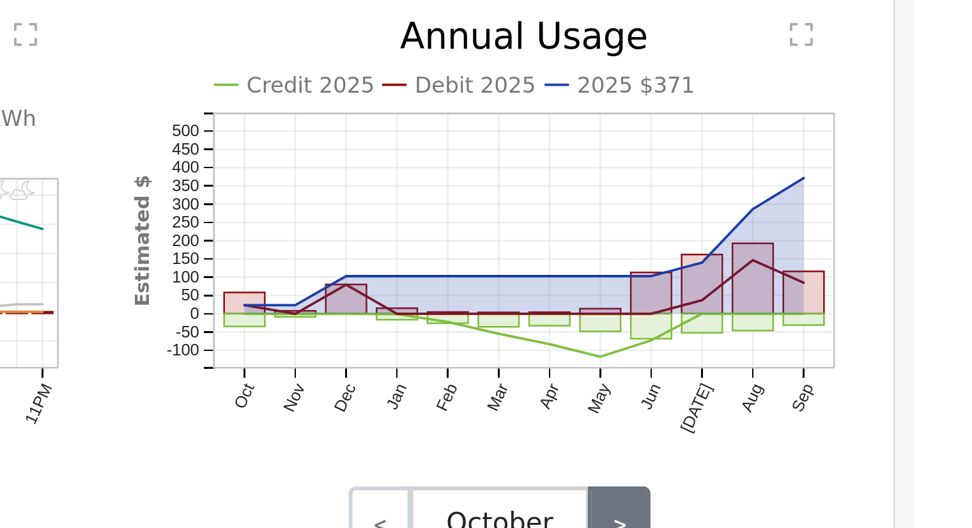
click at [859, 381] on link ">" at bounding box center [859, 385] width 21 height 26
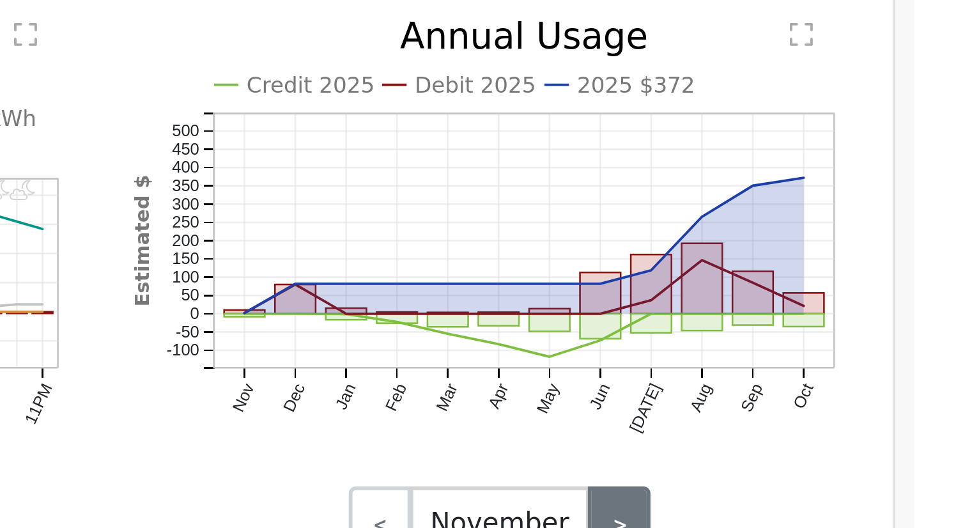
click at [859, 381] on link ">" at bounding box center [859, 385] width 21 height 26
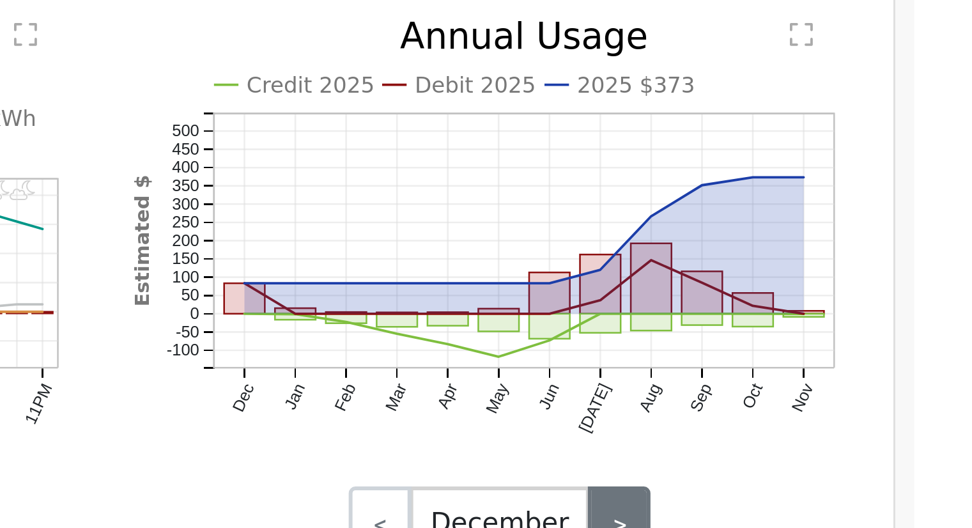
click at [859, 381] on link ">" at bounding box center [859, 385] width 21 height 26
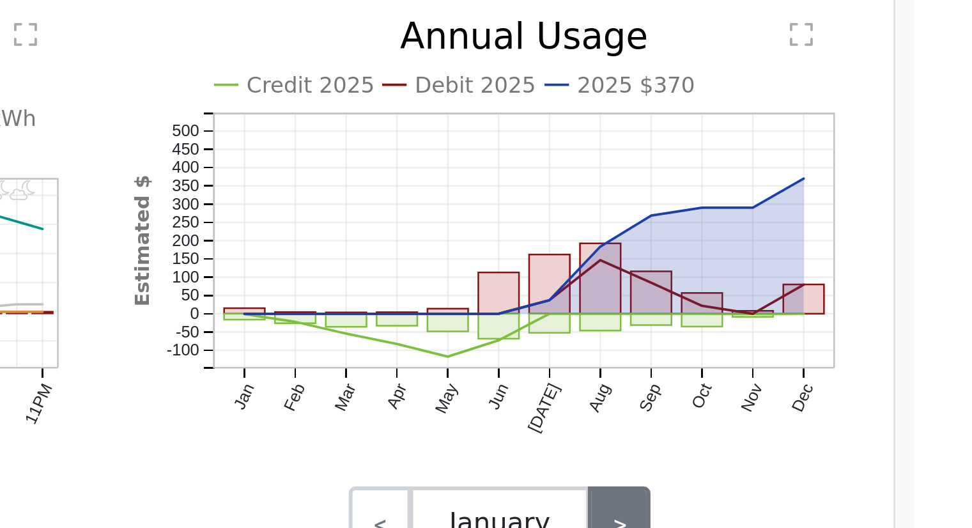
click at [859, 381] on link ">" at bounding box center [859, 385] width 21 height 26
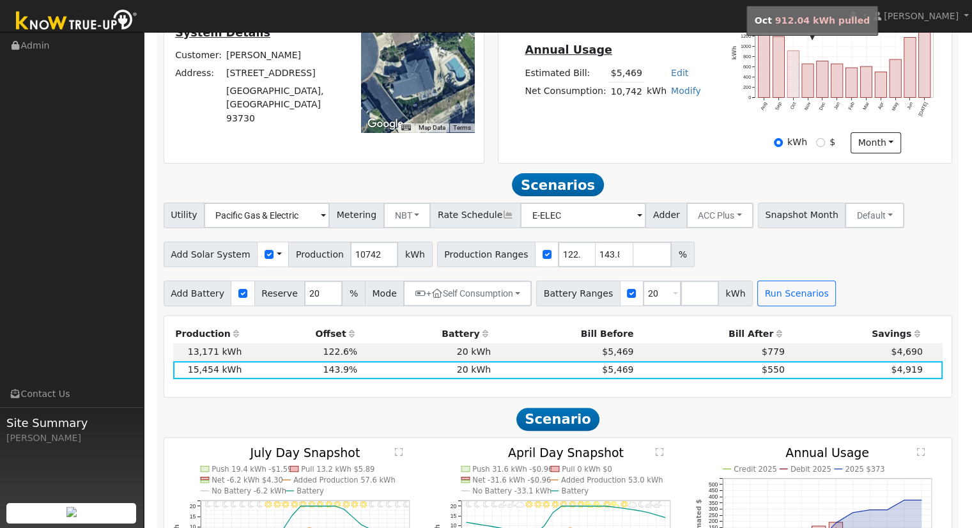
scroll to position [307, 0]
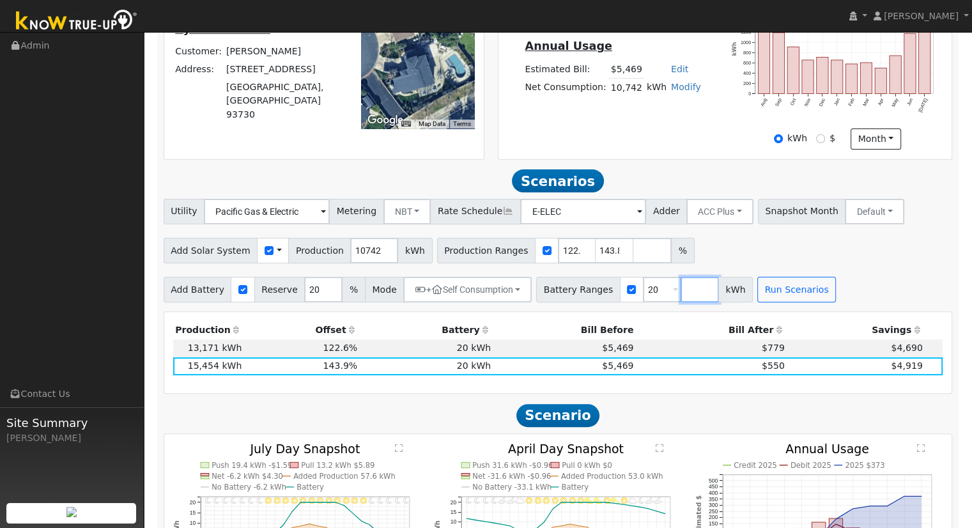
click at [681, 286] on input "number" at bounding box center [700, 290] width 38 height 26
type input "27"
click at [811, 289] on button "Run Scenarios" at bounding box center [834, 290] width 79 height 26
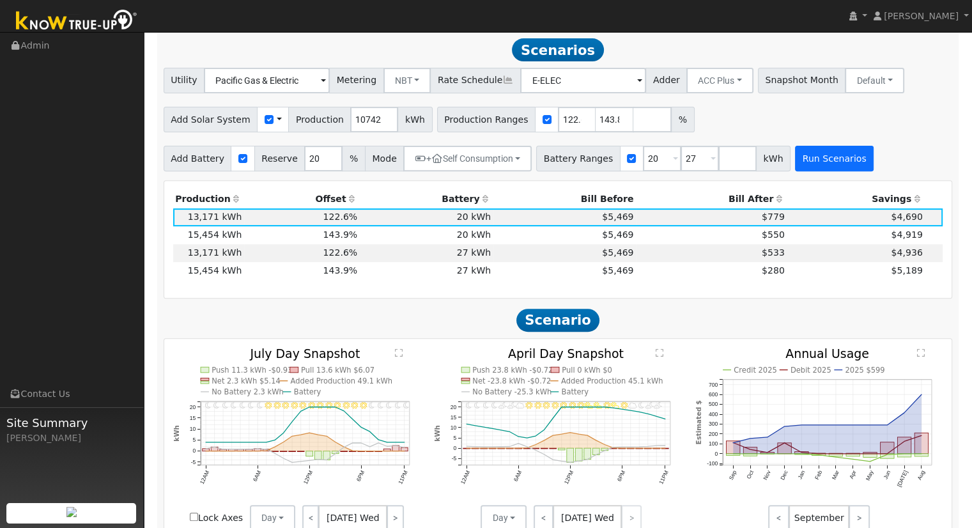
scroll to position [442, 0]
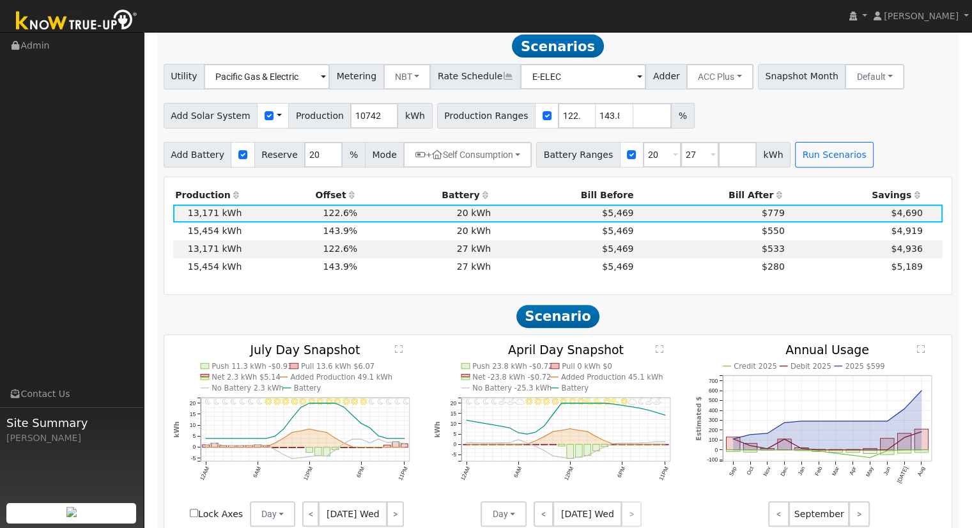
click at [868, 136] on div "Utility Pacific Gas & Electric Metering NBT NEM NBT Rate Schedule E-ELEC Adder …" at bounding box center [558, 116] width 803 height 104
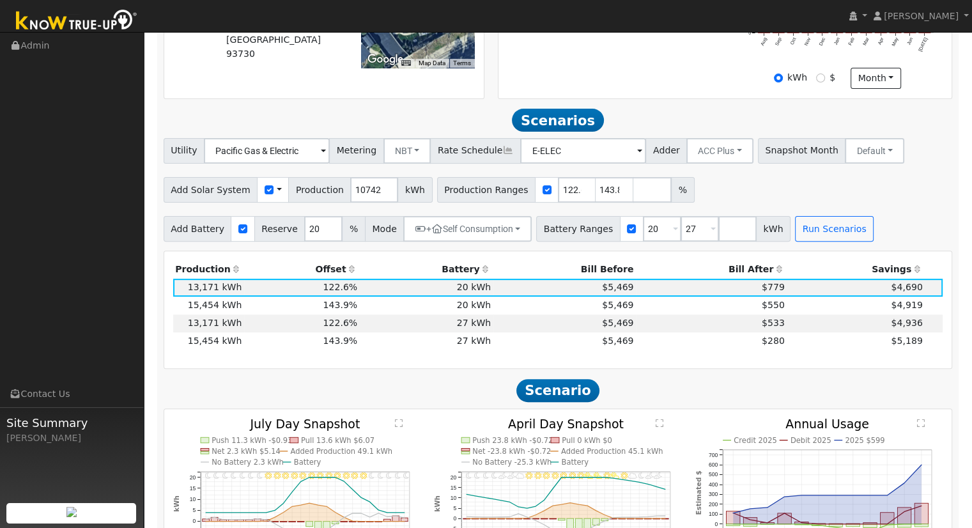
scroll to position [369, 0]
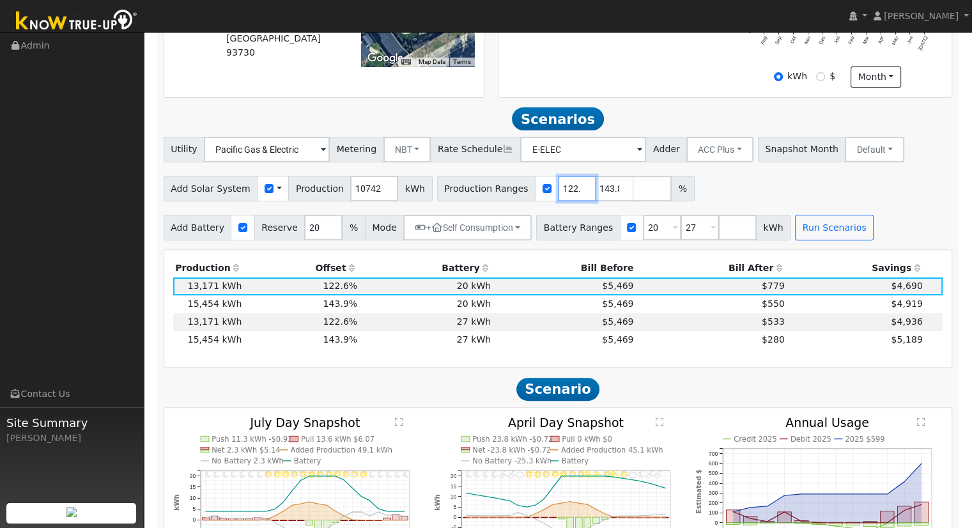
click at [558, 194] on input "122.612177" at bounding box center [577, 189] width 38 height 26
type input "143.865202"
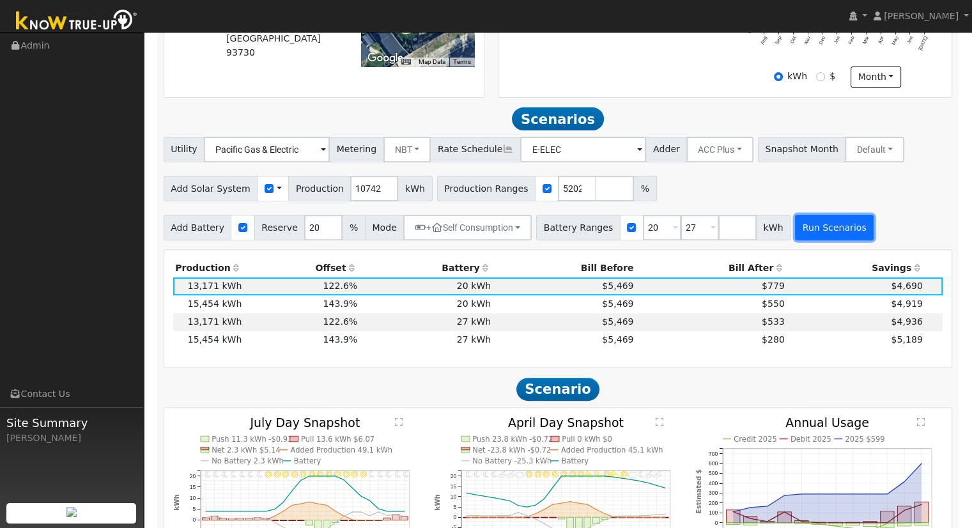
scroll to position [0, 0]
click at [795, 234] on button "Run Scenarios" at bounding box center [834, 228] width 79 height 26
